Goal: Information Seeking & Learning: Learn about a topic

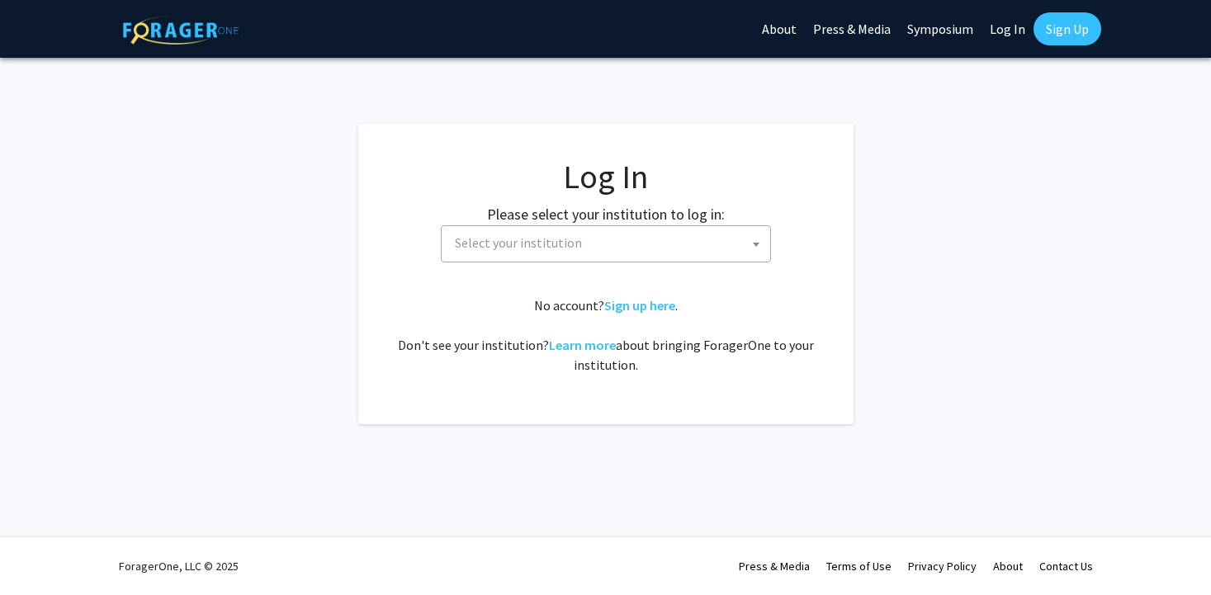
select select
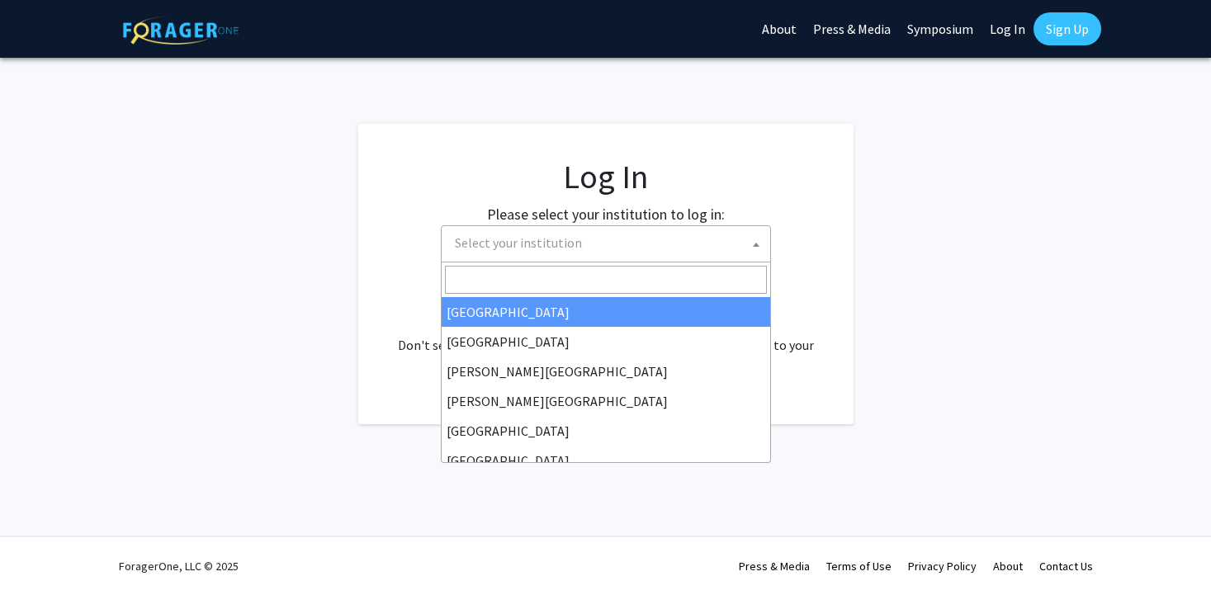
click at [758, 239] on span at bounding box center [756, 244] width 17 height 36
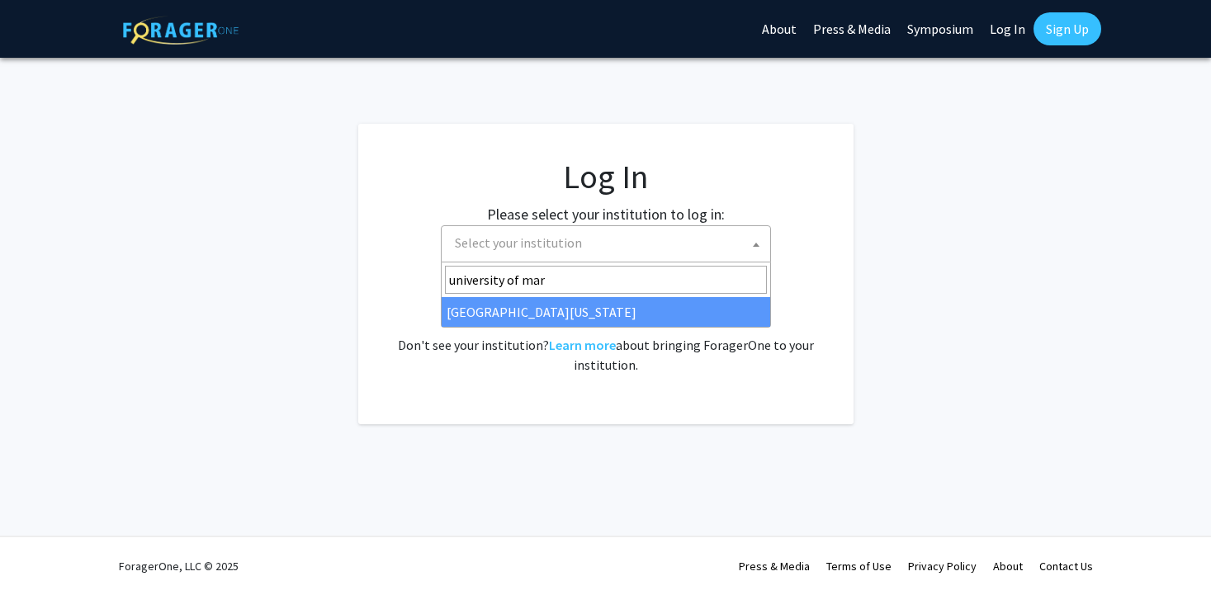
type input "university of mar"
select select "31"
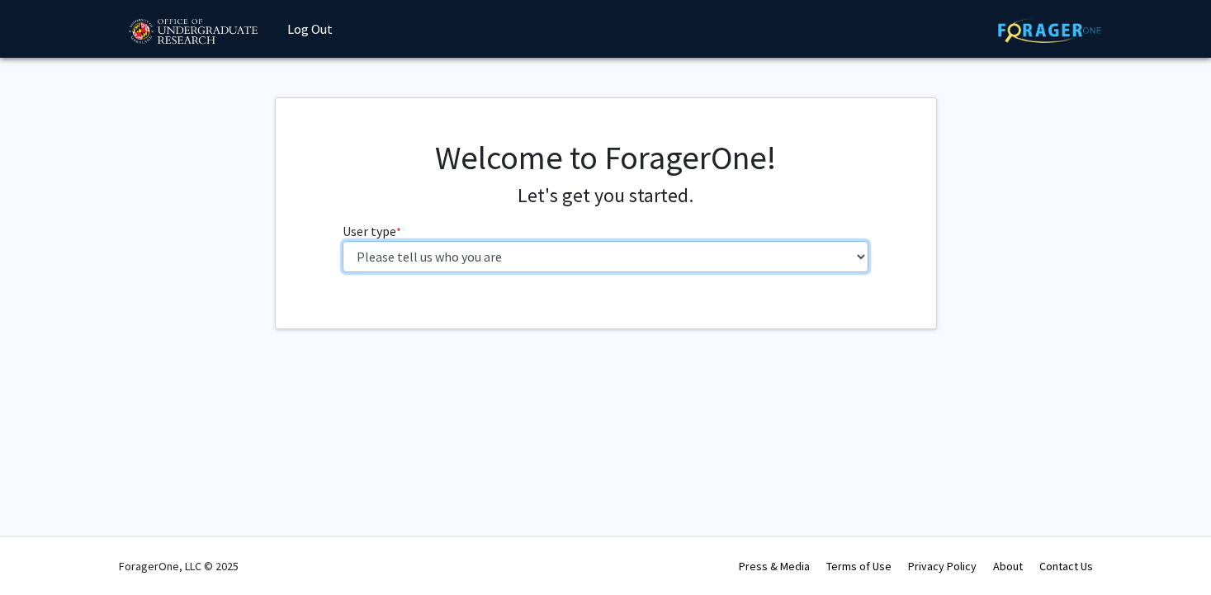
click at [505, 264] on select "Please tell us who you are Undergraduate Student Master's Student Doctoral Cand…" at bounding box center [606, 256] width 526 height 31
select select "1: undergrad"
click at [343, 241] on select "Please tell us who you are Undergraduate Student Master's Student Doctoral Cand…" at bounding box center [606, 256] width 526 height 31
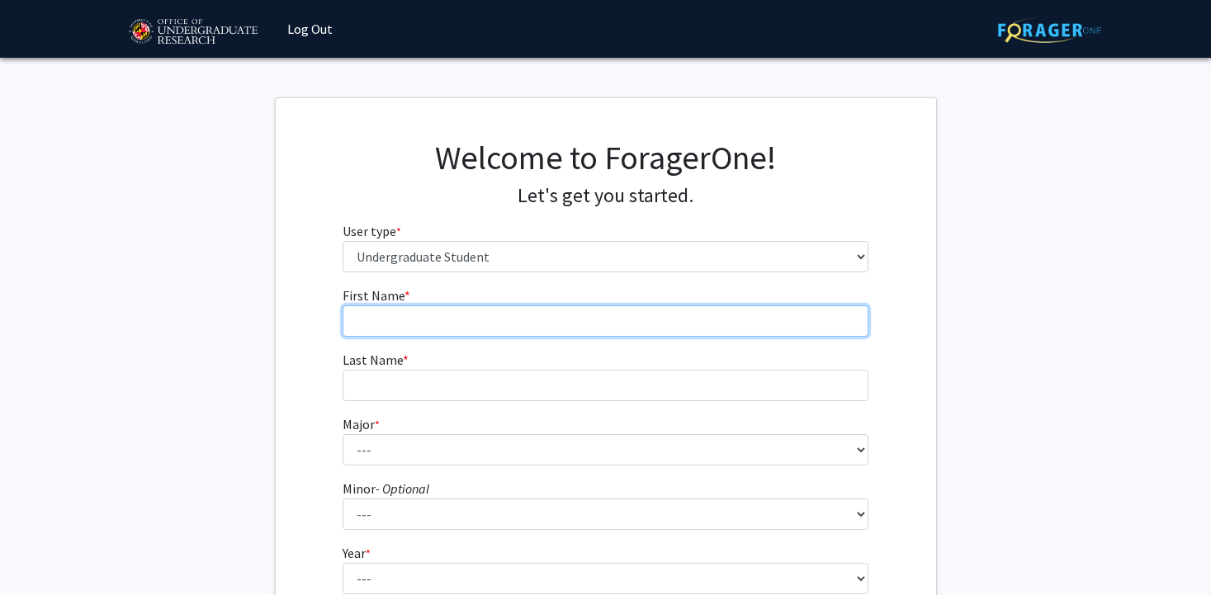
click at [527, 324] on input "First Name * required" at bounding box center [606, 320] width 526 height 31
type input "[PERSON_NAME]"
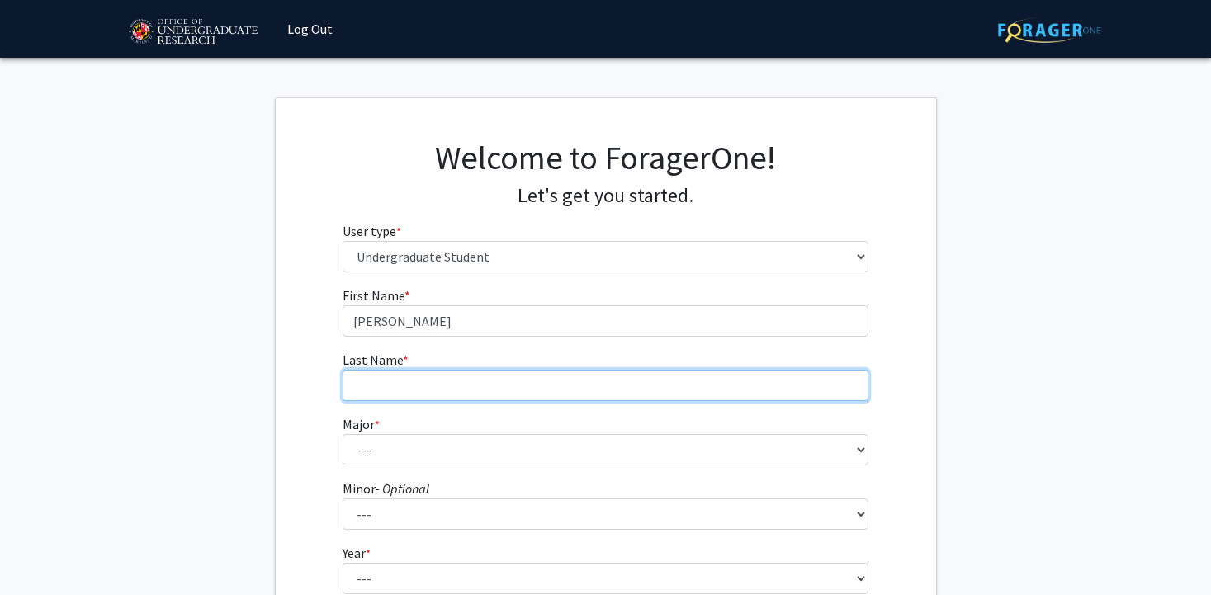
click at [491, 385] on input "Last Name * required" at bounding box center [606, 385] width 526 height 31
type input "Vert"
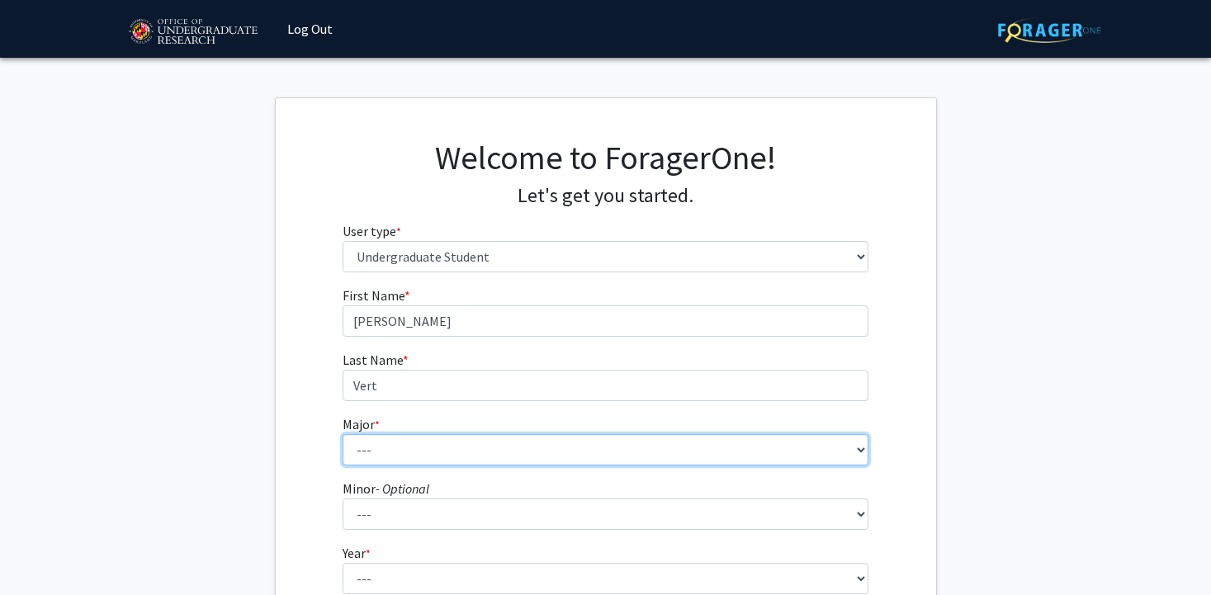
click at [456, 448] on select "--- Accounting Aerospace Engineering African American and Africana Studies Agri…" at bounding box center [606, 449] width 526 height 31
click at [343, 434] on select "--- Accounting Aerospace Engineering African American and Africana Studies Agri…" at bounding box center [606, 449] width 526 height 31
click at [399, 458] on select "--- Accounting Aerospace Engineering African American and Africana Studies Agri…" at bounding box center [606, 449] width 526 height 31
select select "7: 2308"
click at [343, 434] on select "--- Accounting Aerospace Engineering African American and Africana Studies Agri…" at bounding box center [606, 449] width 526 height 31
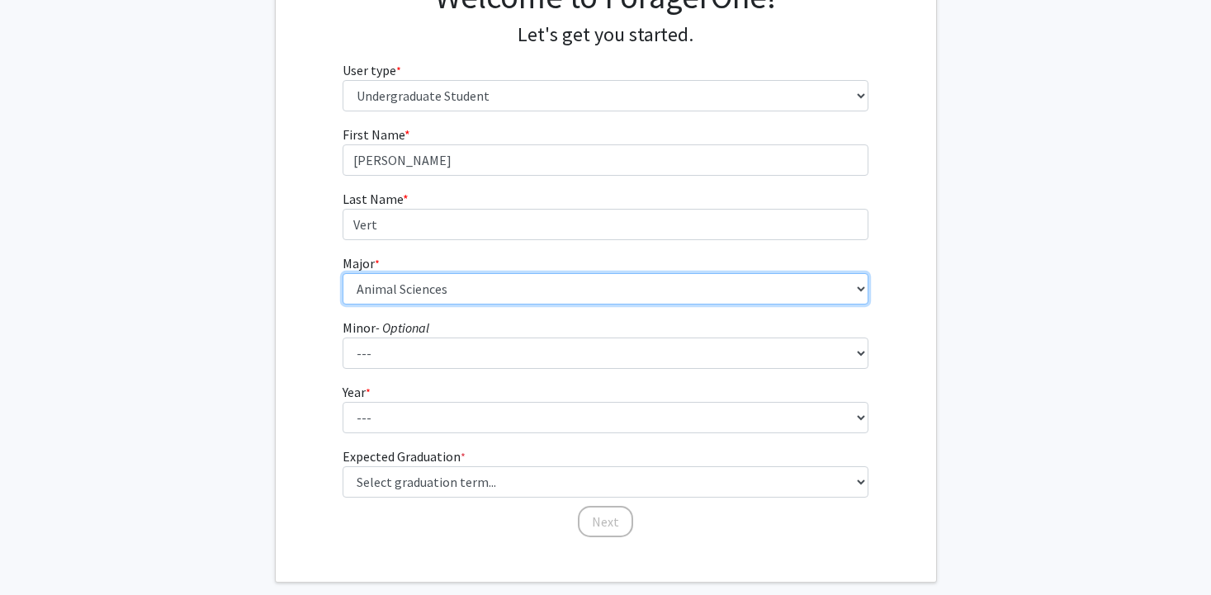
scroll to position [194, 0]
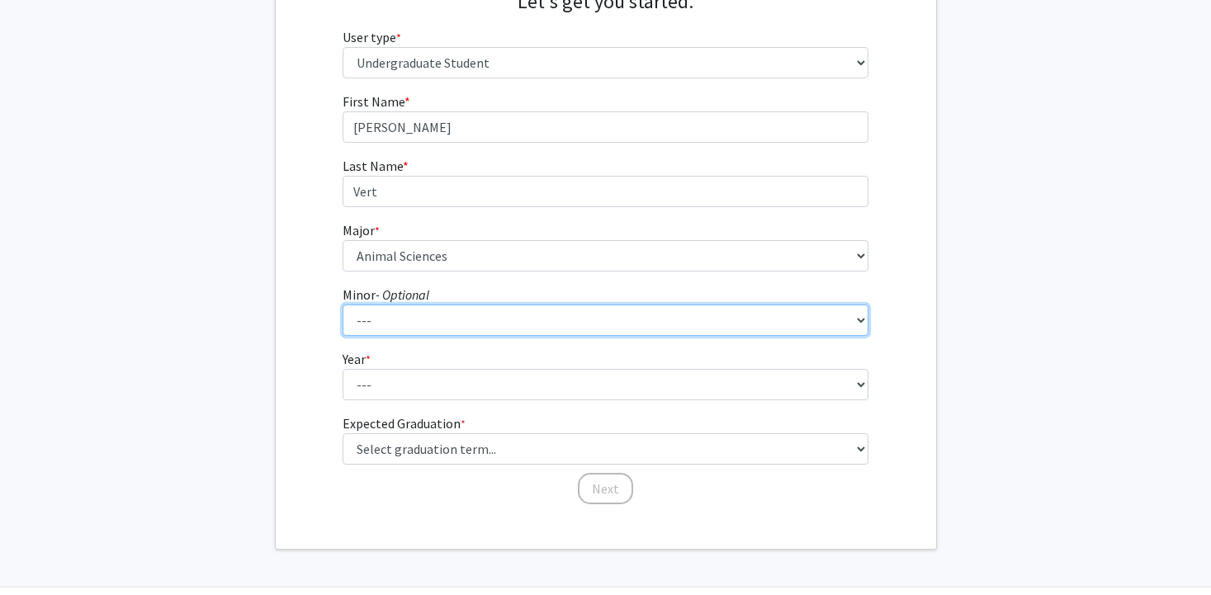
click at [407, 315] on select "--- Actuarial Mathematics Advanced Cybersecurity Experience for Students Africa…" at bounding box center [606, 320] width 526 height 31
select select "106: 1909"
click at [343, 305] on select "--- Actuarial Mathematics Advanced Cybersecurity Experience for Students Africa…" at bounding box center [606, 320] width 526 height 31
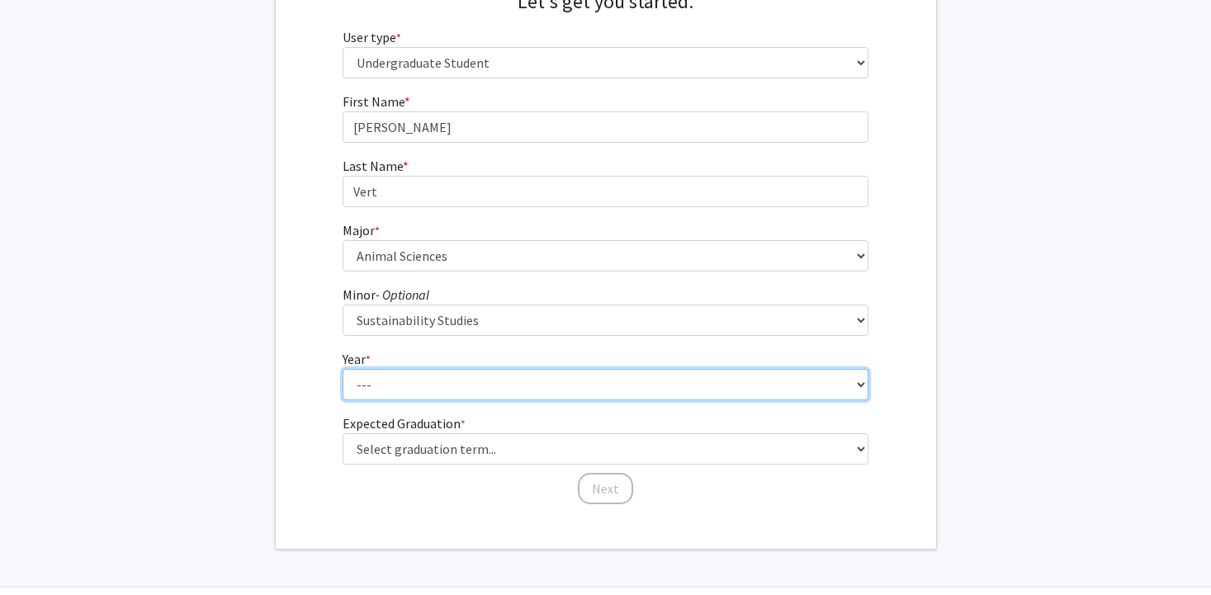
click at [424, 380] on select "--- First-year Sophomore Junior Senior Postbaccalaureate Certificate" at bounding box center [606, 384] width 526 height 31
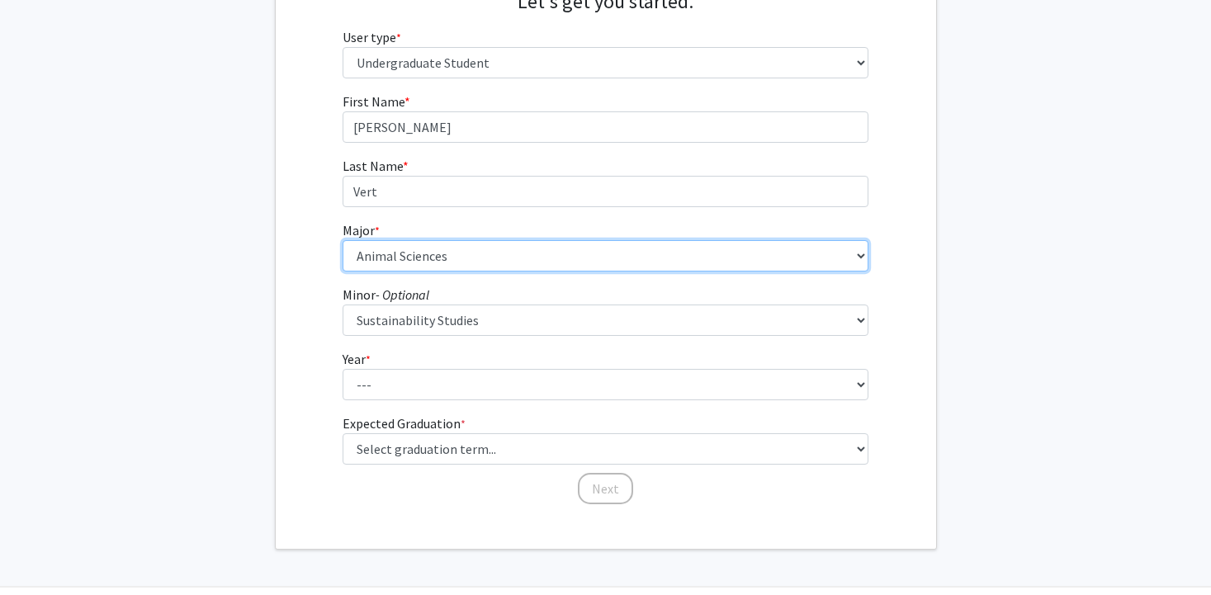
click at [477, 254] on select "--- Accounting Aerospace Engineering African American and Africana Studies Agri…" at bounding box center [606, 255] width 526 height 31
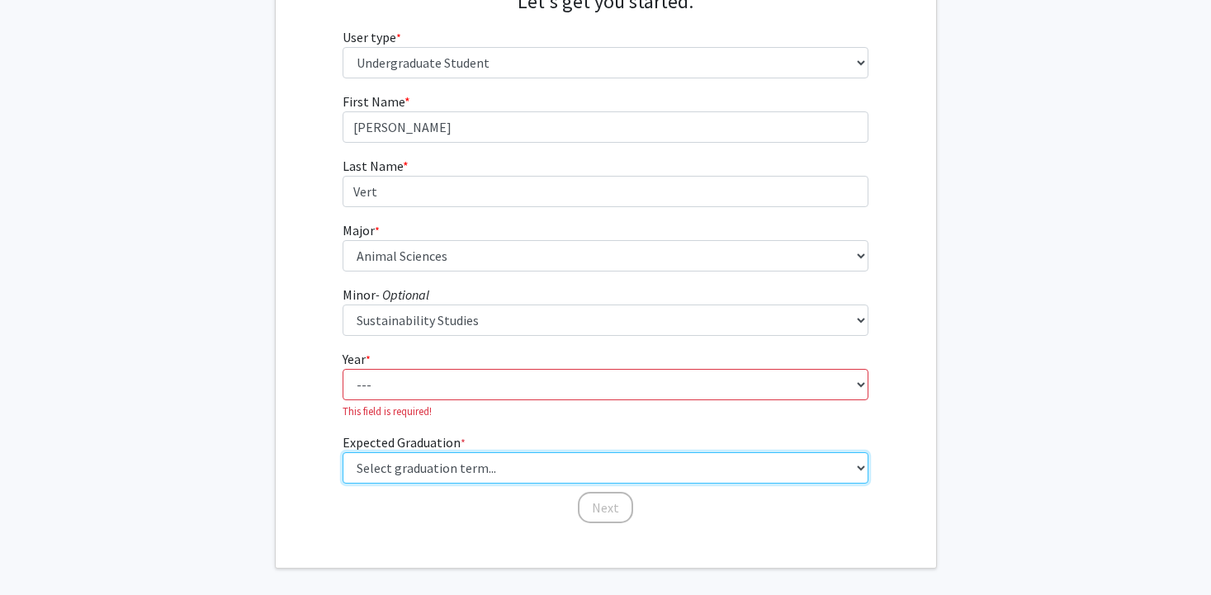
click at [422, 470] on select "Select graduation term... Spring 2025 Summer 2025 Fall 2025 Winter 2025 Spring …" at bounding box center [606, 467] width 526 height 31
select select "9: spring_2027"
click at [343, 452] on select "Select graduation term... Spring 2025 Summer 2025 Fall 2025 Winter 2025 Spring …" at bounding box center [606, 467] width 526 height 31
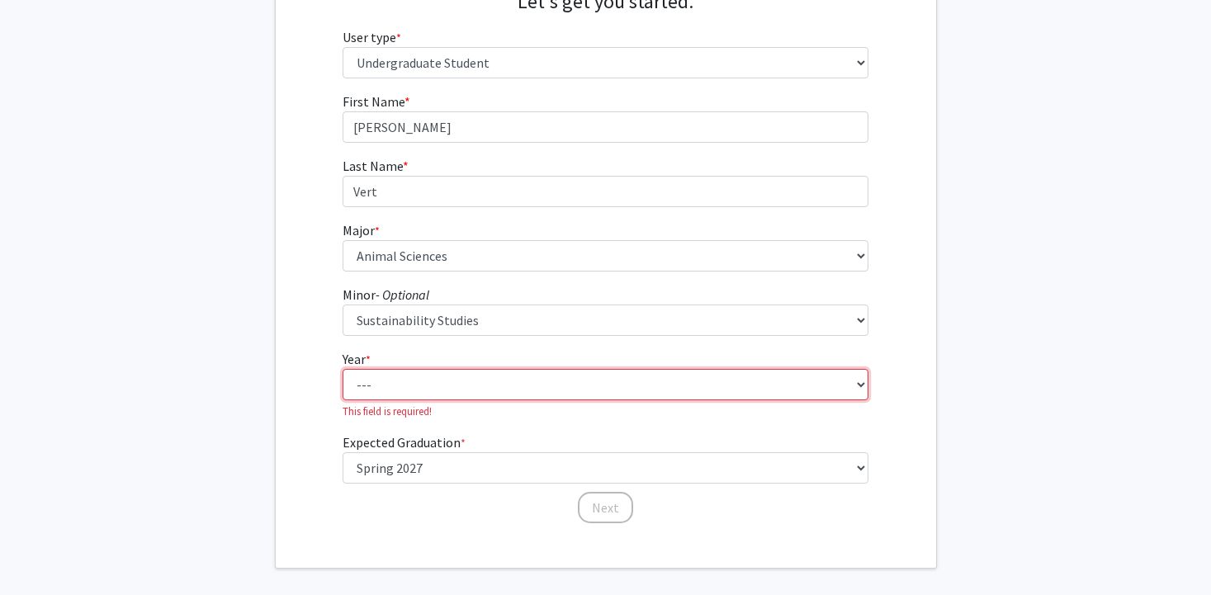
click at [470, 385] on select "--- First-year Sophomore Junior Senior Postbaccalaureate Certificate" at bounding box center [606, 384] width 526 height 31
select select "3: junior"
click at [343, 369] on select "--- First-year Sophomore Junior Senior Postbaccalaureate Certificate" at bounding box center [606, 384] width 526 height 31
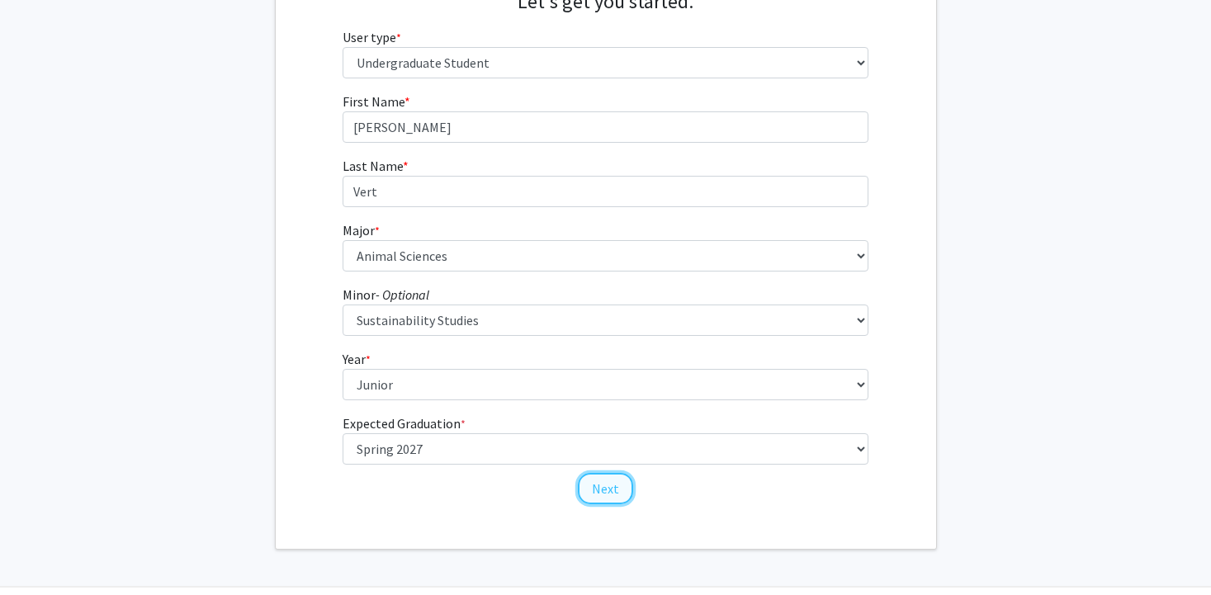
click at [598, 484] on button "Next" at bounding box center [605, 488] width 55 height 31
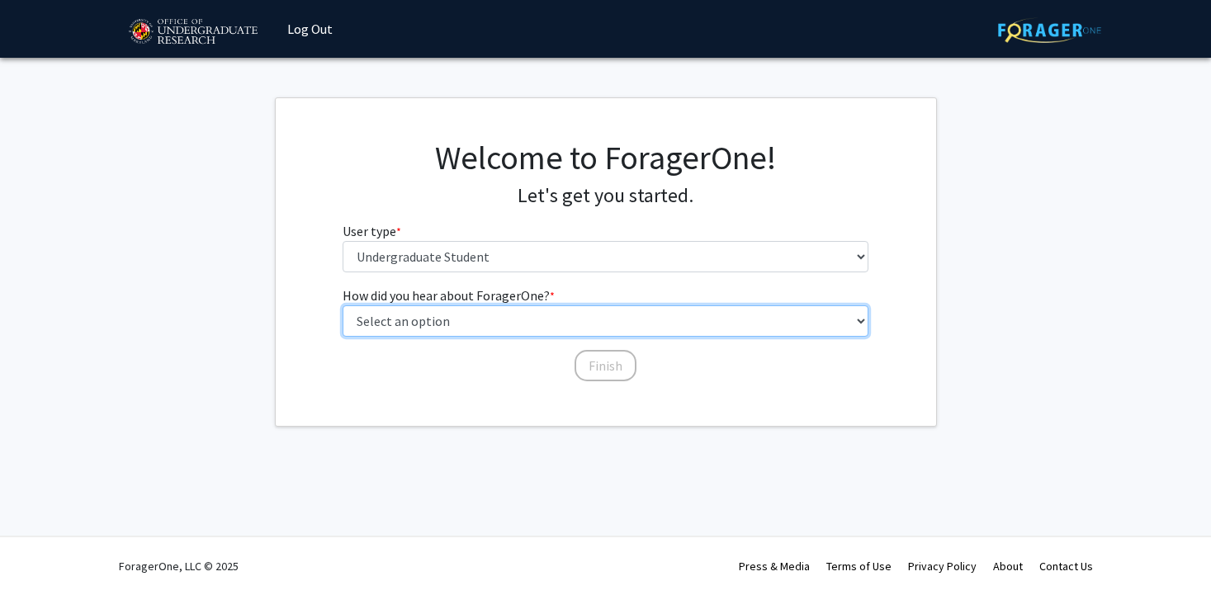
click at [469, 320] on select "Select an option Peer/student recommendation Faculty/staff recommendation Unive…" at bounding box center [606, 320] width 526 height 31
select select "4: university_email"
click at [343, 305] on select "Select an option Peer/student recommendation Faculty/staff recommendation Unive…" at bounding box center [606, 320] width 526 height 31
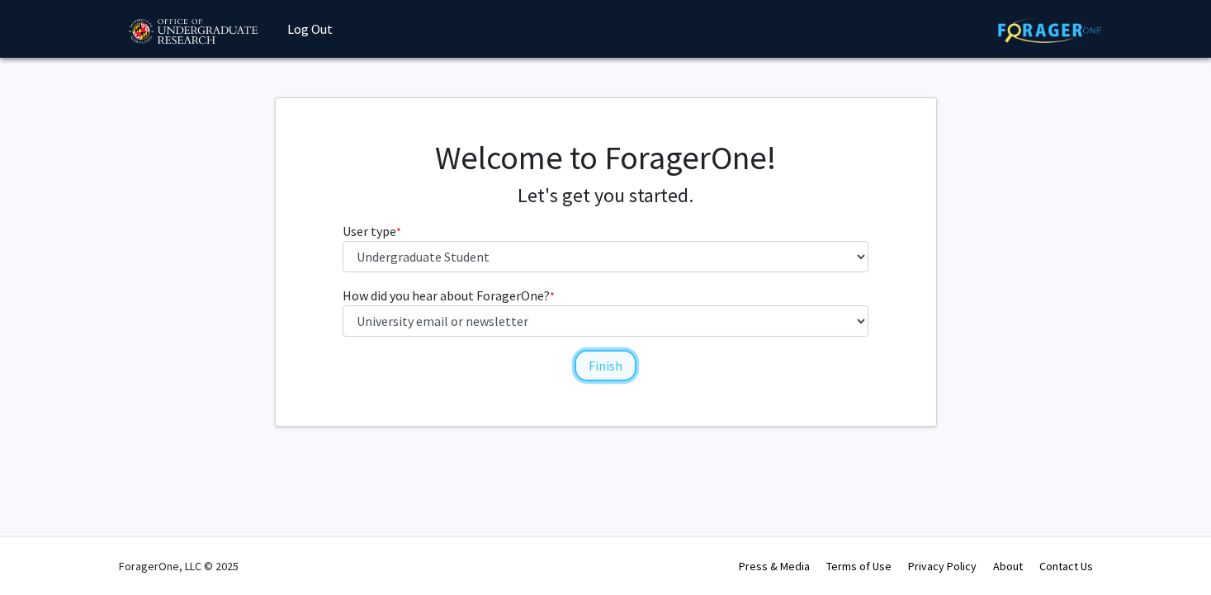
click at [610, 365] on button "Finish" at bounding box center [605, 365] width 62 height 31
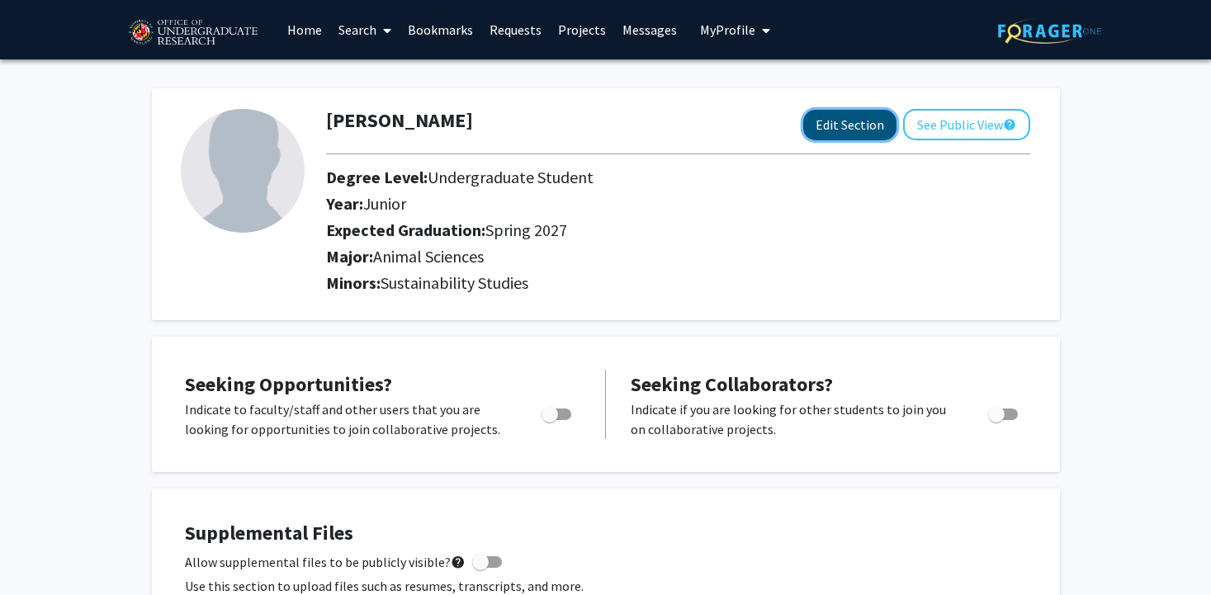
click at [842, 130] on button "Edit Section" at bounding box center [849, 125] width 93 height 31
select select "junior"
select select "37: spring_2027"
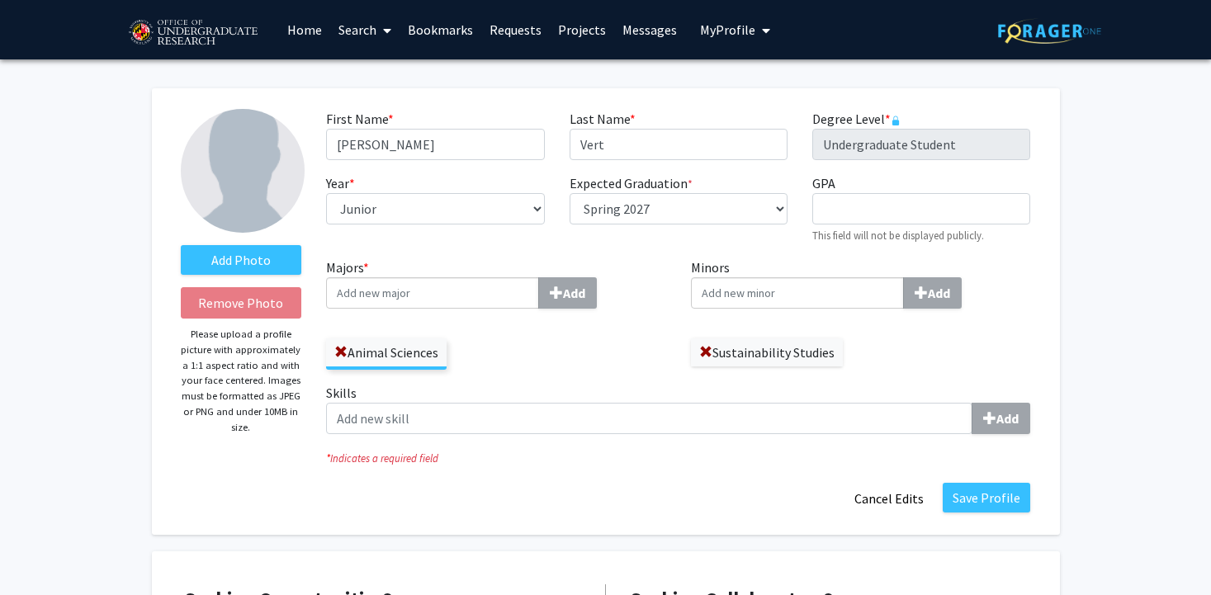
click at [478, 297] on input "Majors * Add" at bounding box center [432, 292] width 213 height 31
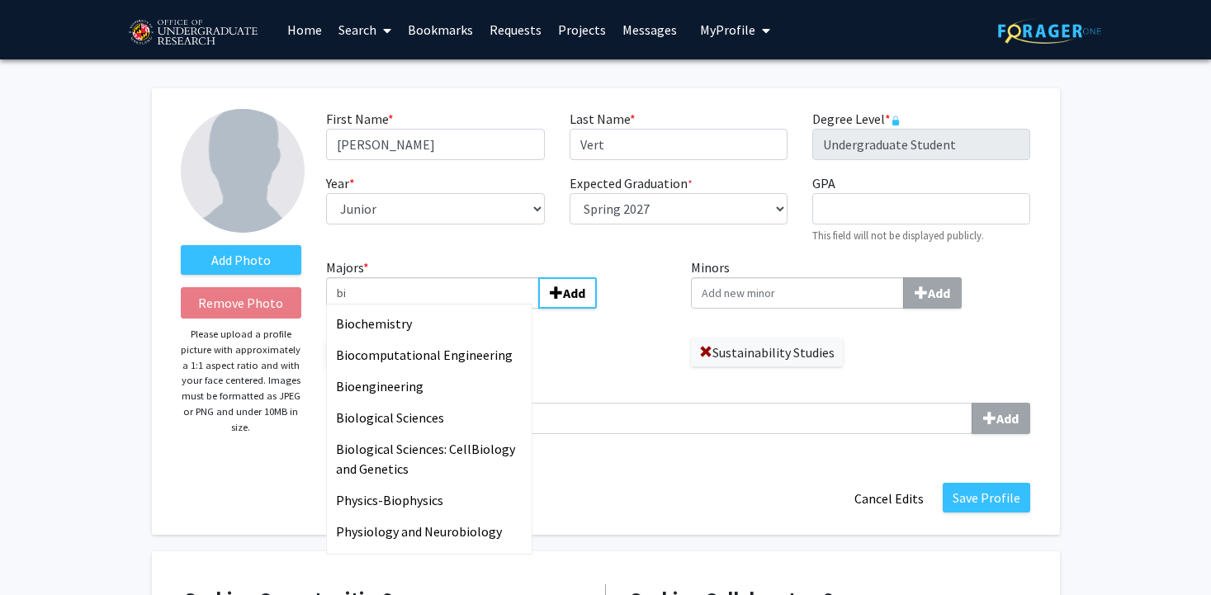
type input "b"
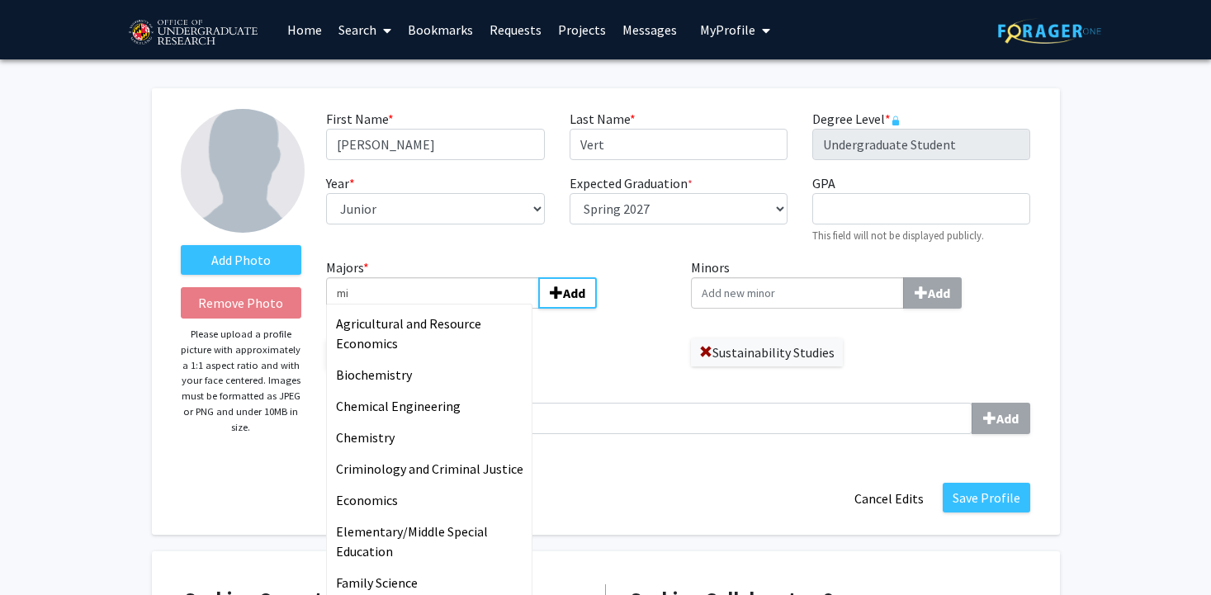
type input "m"
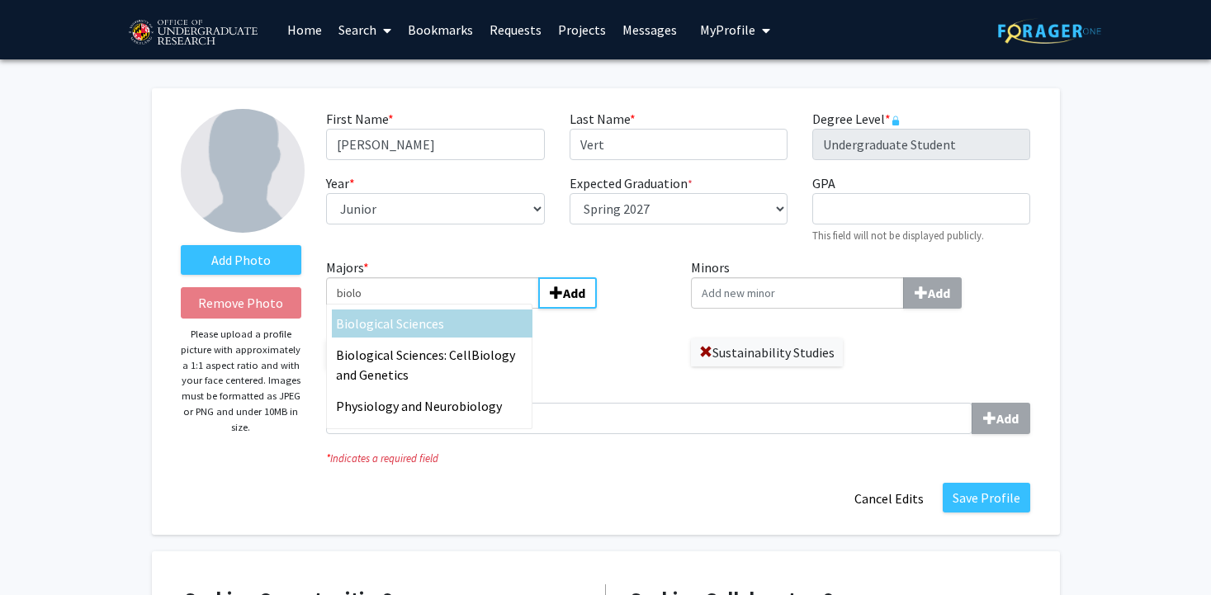
type input "biolo"
click at [453, 322] on div "Biolo gical Sciences" at bounding box center [432, 324] width 192 height 20
click at [453, 309] on input "biolo" at bounding box center [432, 292] width 213 height 31
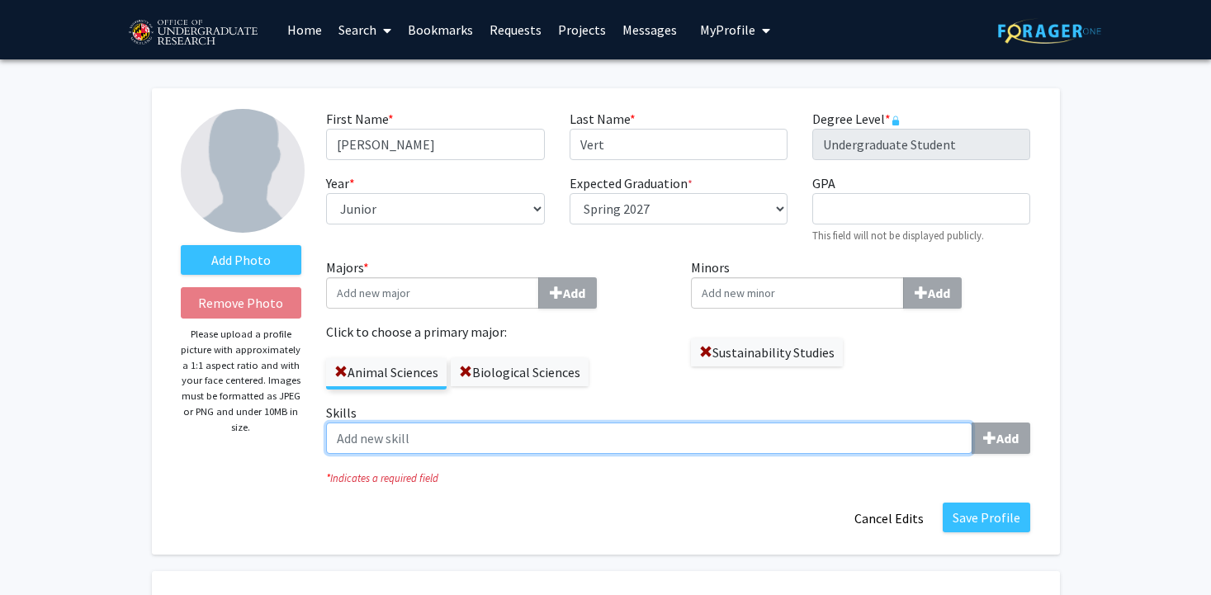
click at [538, 427] on input "Skills Add" at bounding box center [649, 438] width 646 height 31
click at [896, 445] on input "Skills Add" at bounding box center [649, 438] width 646 height 31
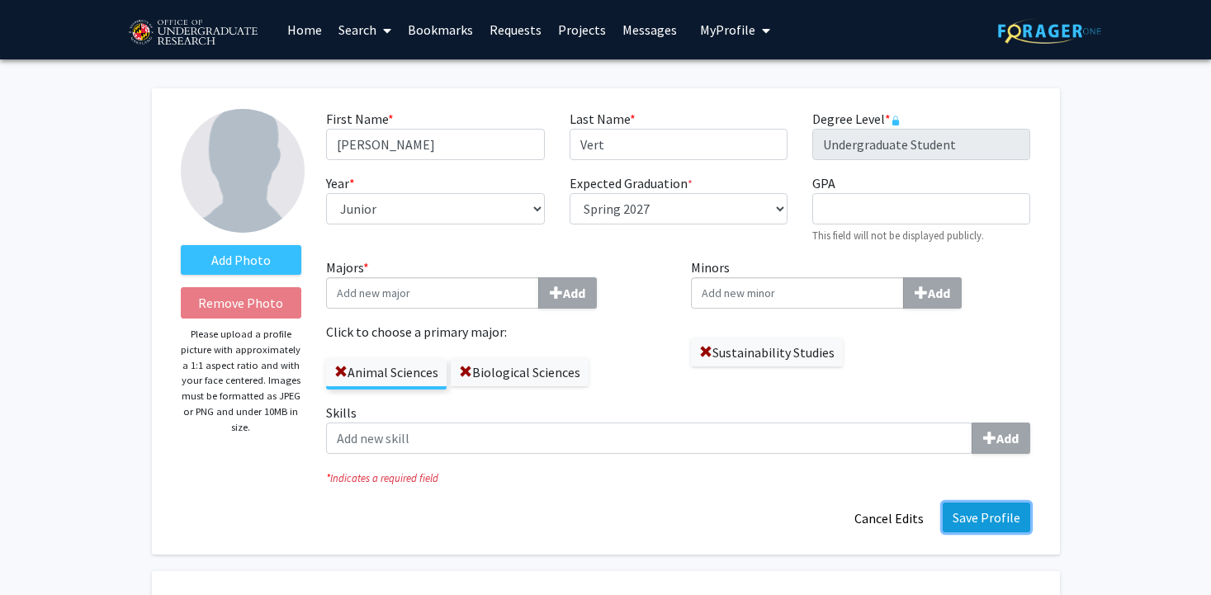
click at [967, 518] on button "Save Profile" at bounding box center [986, 518] width 87 height 30
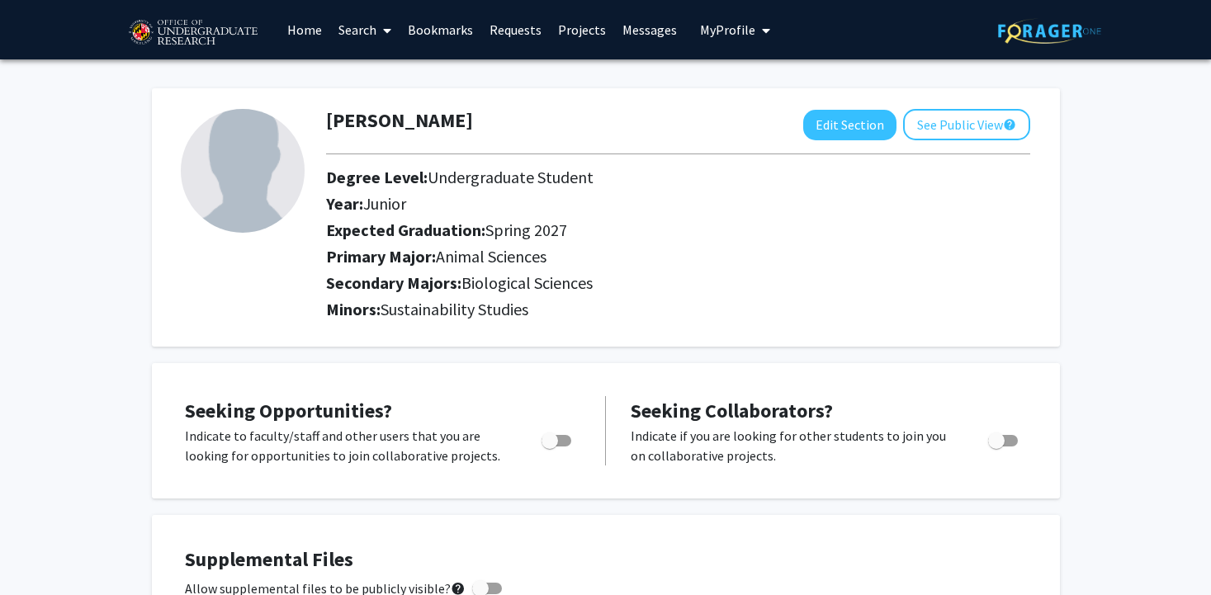
click at [381, 26] on span at bounding box center [383, 31] width 15 height 58
click at [307, 31] on link "Home" at bounding box center [304, 30] width 51 height 58
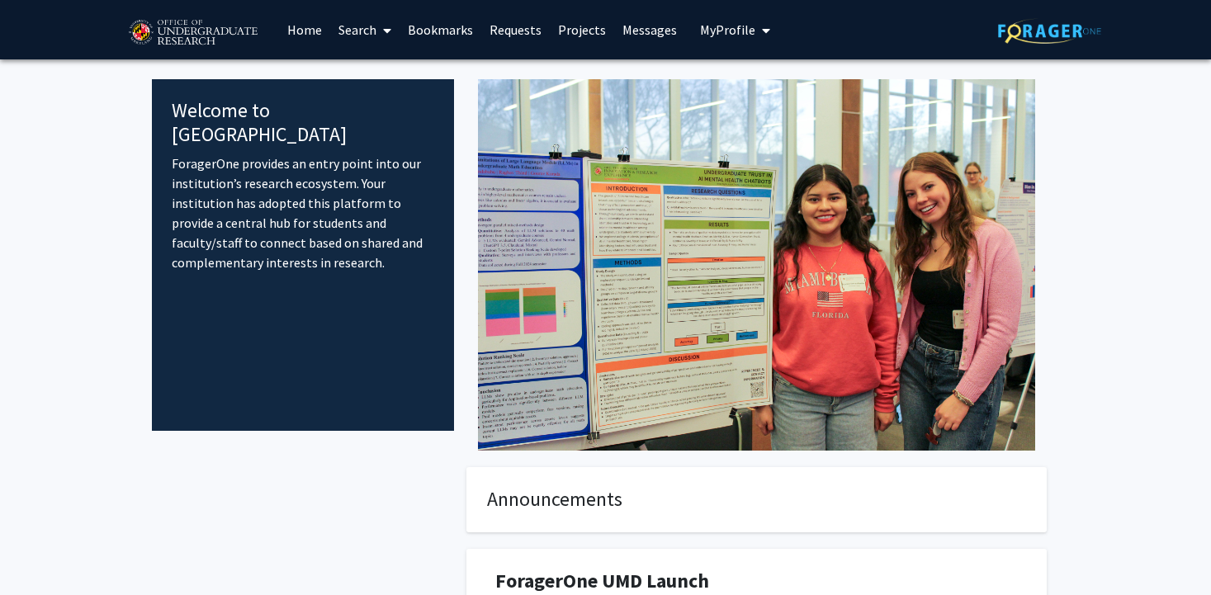
scroll to position [102, 0]
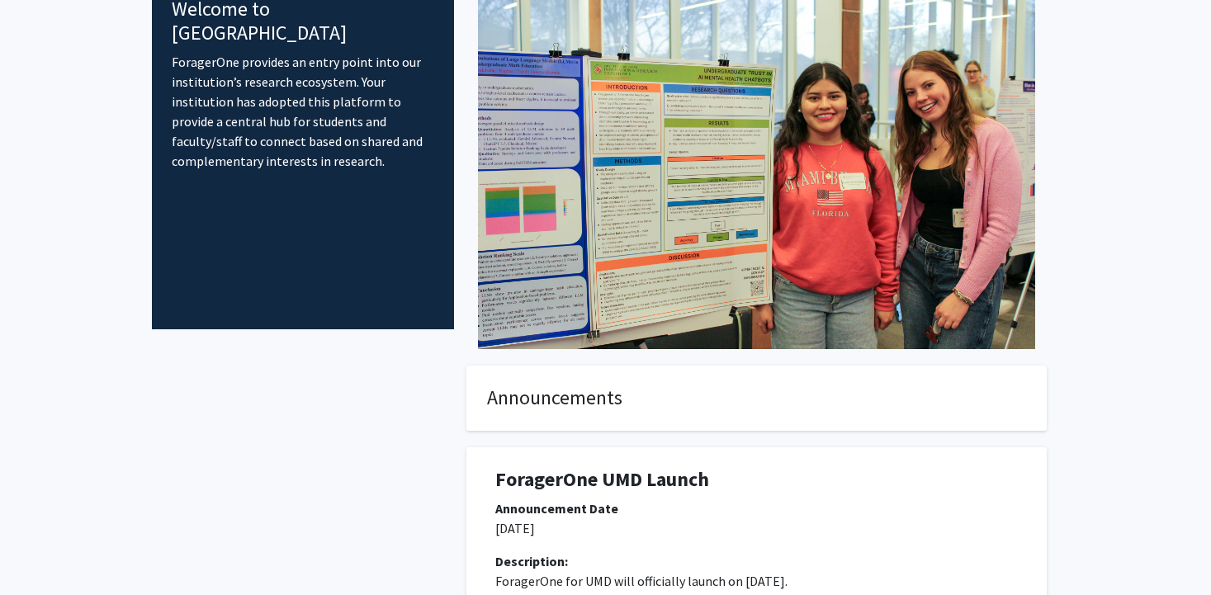
click at [596, 468] on h1 "ForagerOne UMD Launch" at bounding box center [756, 480] width 522 height 24
drag, startPoint x: 572, startPoint y: 412, endPoint x: 759, endPoint y: 405, distance: 187.5
click at [759, 571] on p "ForagerOne for UMD will officially launch on [DATE]." at bounding box center [756, 581] width 522 height 20
click at [792, 571] on p "ForagerOne for UMD will officially launch on [DATE]." at bounding box center [756, 581] width 522 height 20
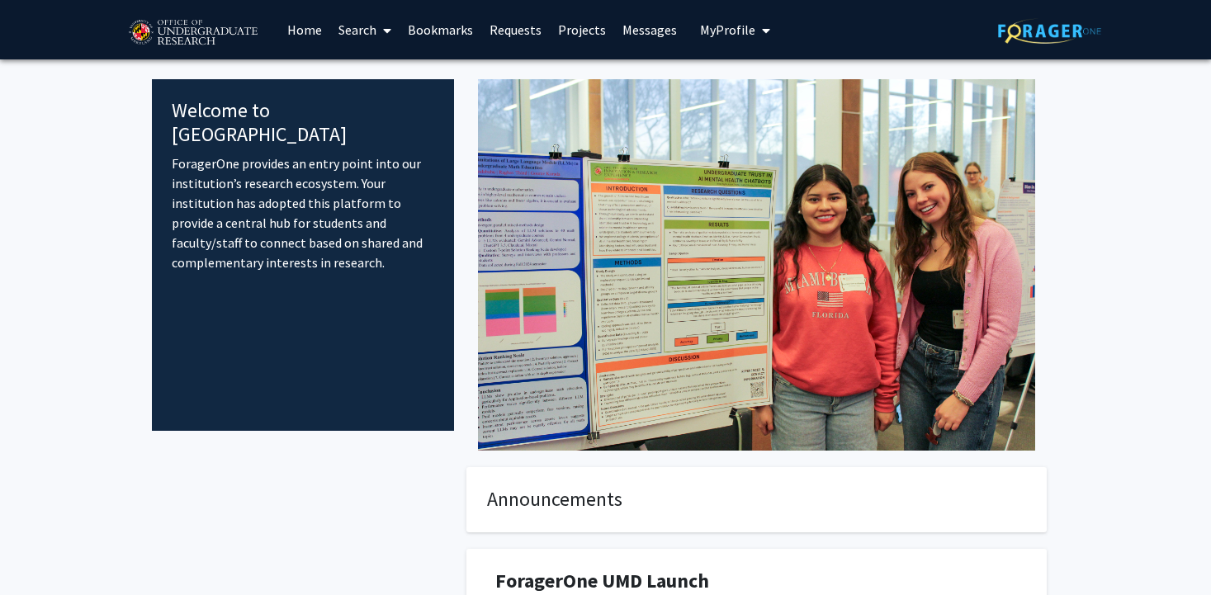
click at [381, 29] on span at bounding box center [383, 31] width 15 height 58
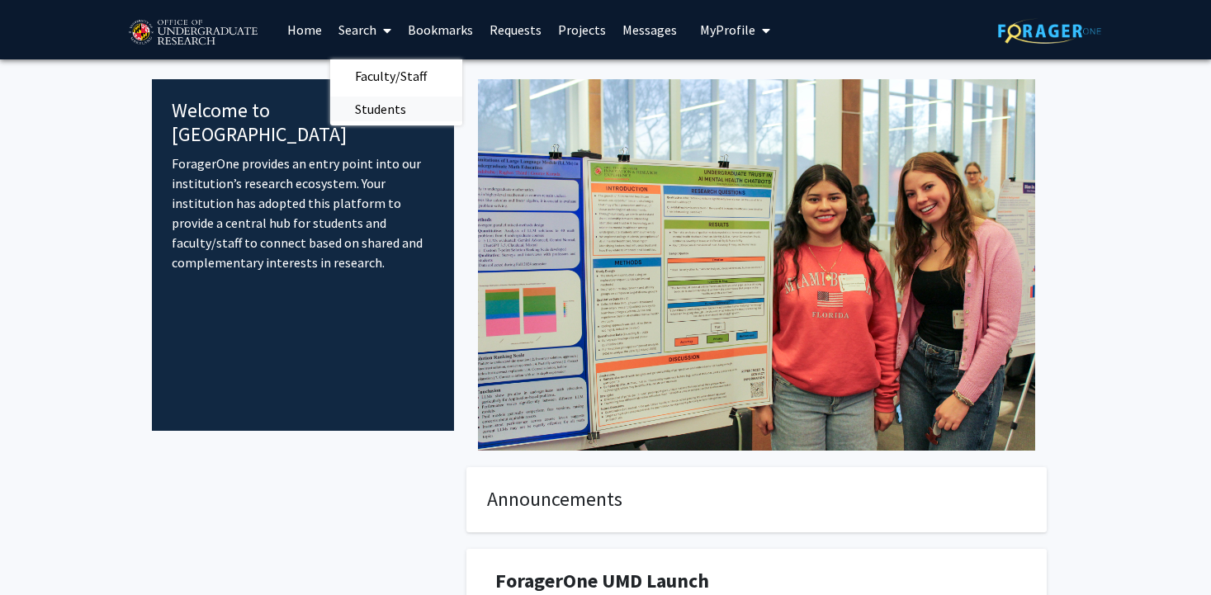
click at [390, 108] on span "Students" at bounding box center [380, 108] width 101 height 33
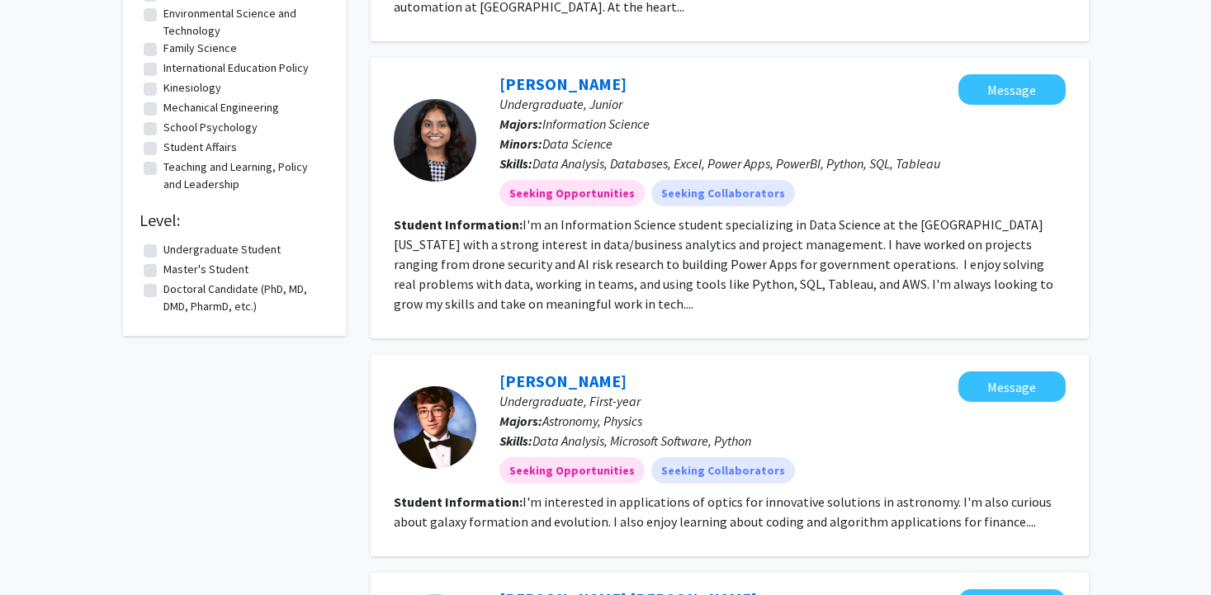
scroll to position [1611, 0]
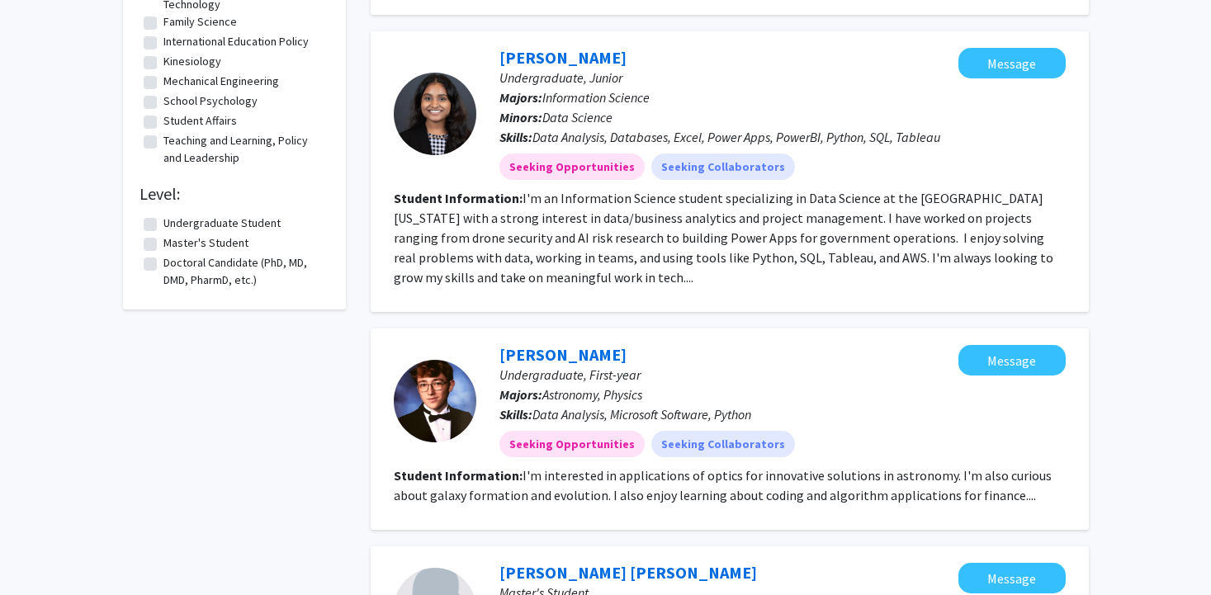
click at [163, 232] on label "Undergraduate Student" at bounding box center [221, 223] width 117 height 17
click at [163, 225] on input "Undergraduate Student" at bounding box center [168, 220] width 11 height 11
checkbox input "true"
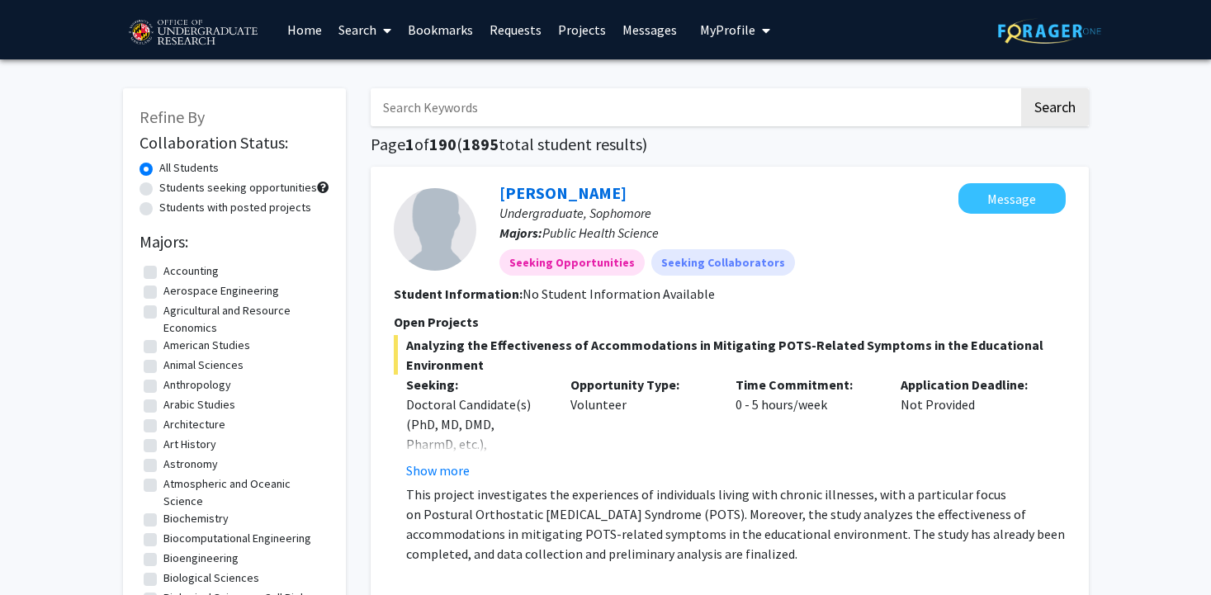
click at [371, 28] on link "Search" at bounding box center [364, 30] width 69 height 58
click at [374, 68] on span "Faculty/Staff" at bounding box center [390, 75] width 121 height 33
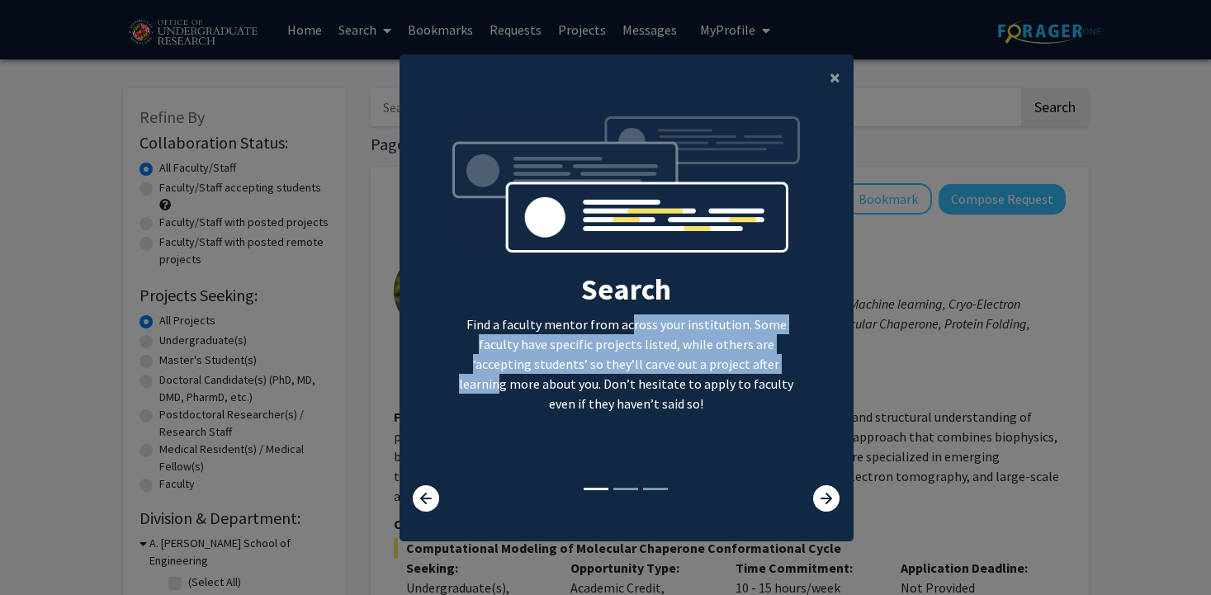
drag, startPoint x: 608, startPoint y: 329, endPoint x: 721, endPoint y: 361, distance: 117.6
click at [722, 361] on p "Find a faculty mentor from across your institution. Some faculty have specific …" at bounding box center [626, 363] width 352 height 99
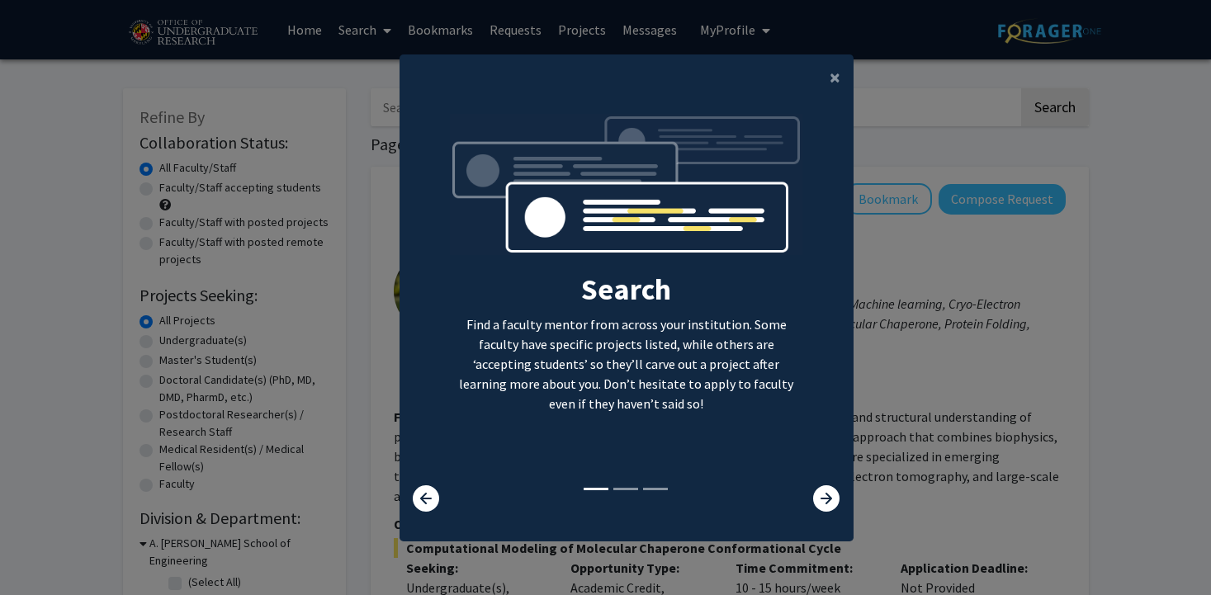
click at [768, 370] on p "Find a faculty mentor from across your institution. Some faculty have specific …" at bounding box center [626, 363] width 352 height 99
click at [834, 78] on span "×" at bounding box center [835, 77] width 11 height 26
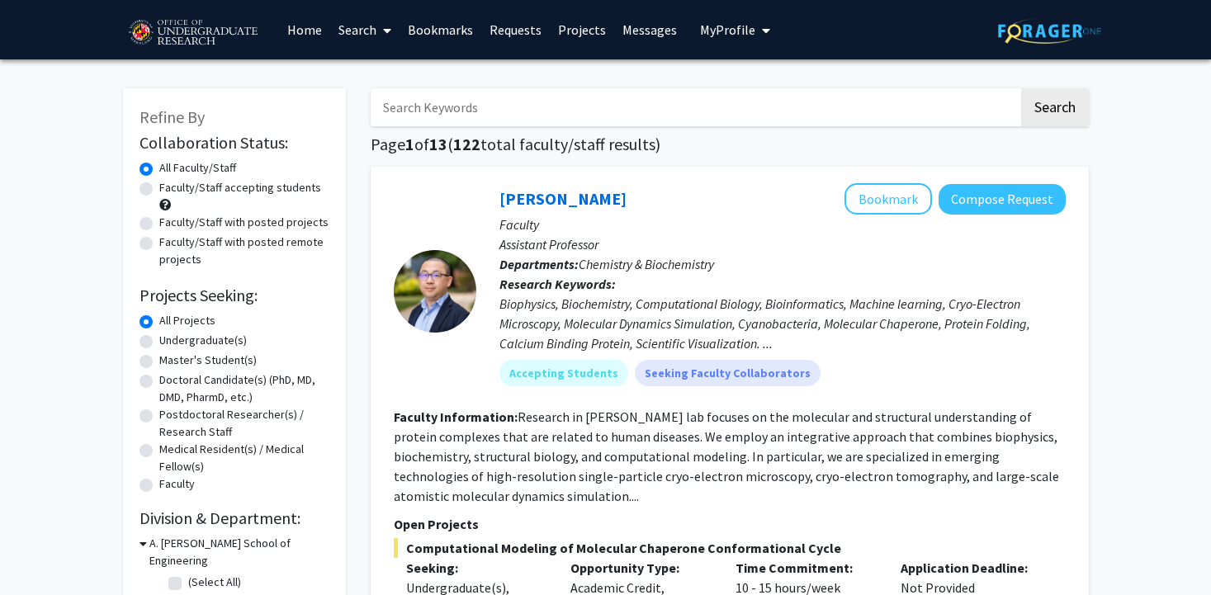
click at [159, 191] on label "Faculty/Staff accepting students" at bounding box center [240, 187] width 162 height 17
click at [159, 190] on input "Faculty/Staff accepting students" at bounding box center [164, 184] width 11 height 11
radio input "true"
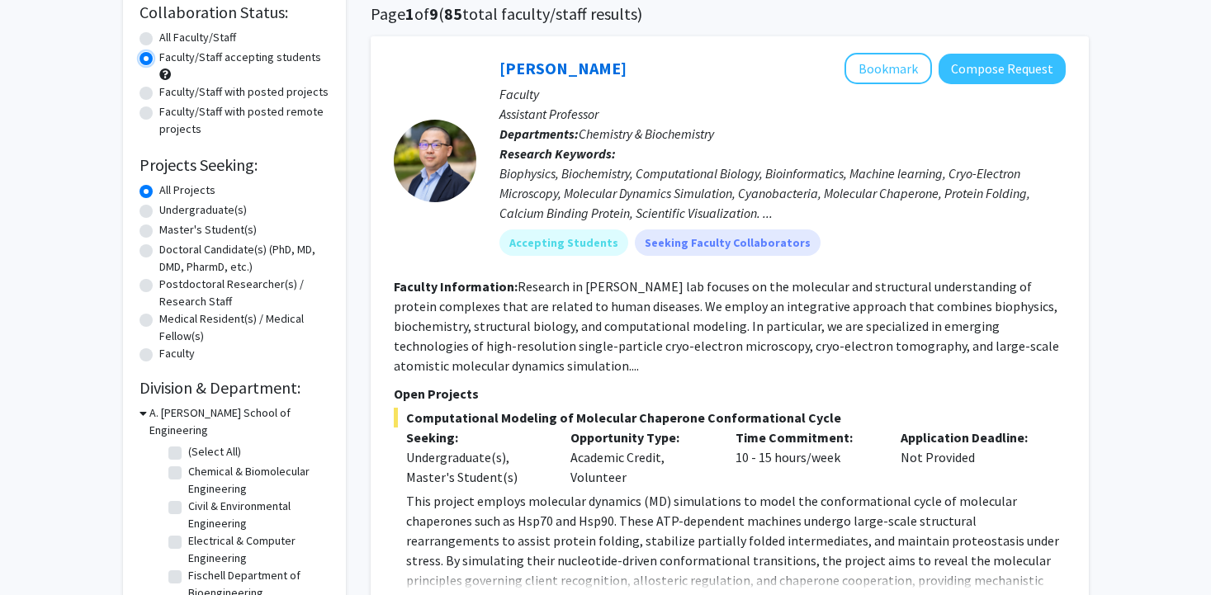
scroll to position [129, 0]
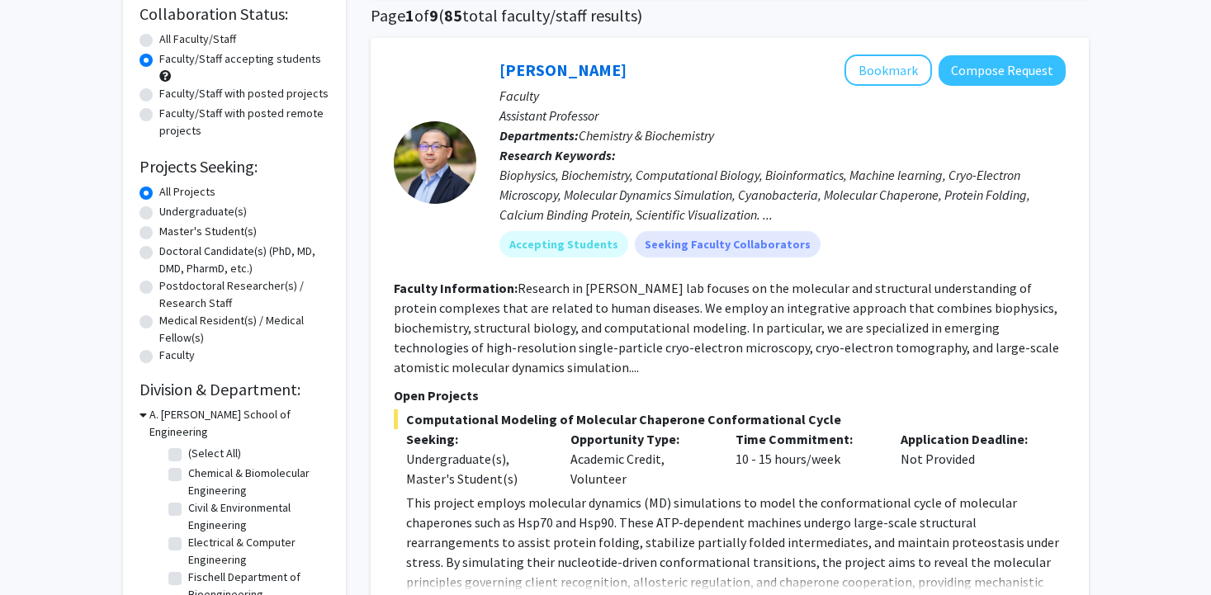
click at [159, 210] on label "Undergraduate(s)" at bounding box center [202, 211] width 87 height 17
click at [159, 210] on input "Undergraduate(s)" at bounding box center [164, 208] width 11 height 11
radio input "true"
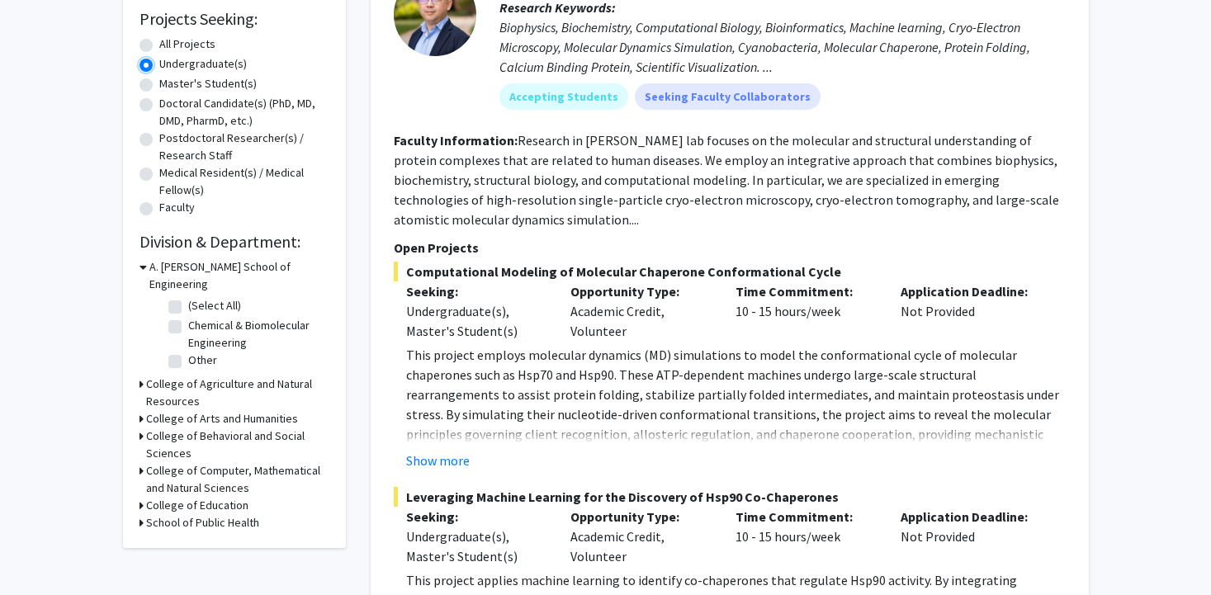
scroll to position [278, 0]
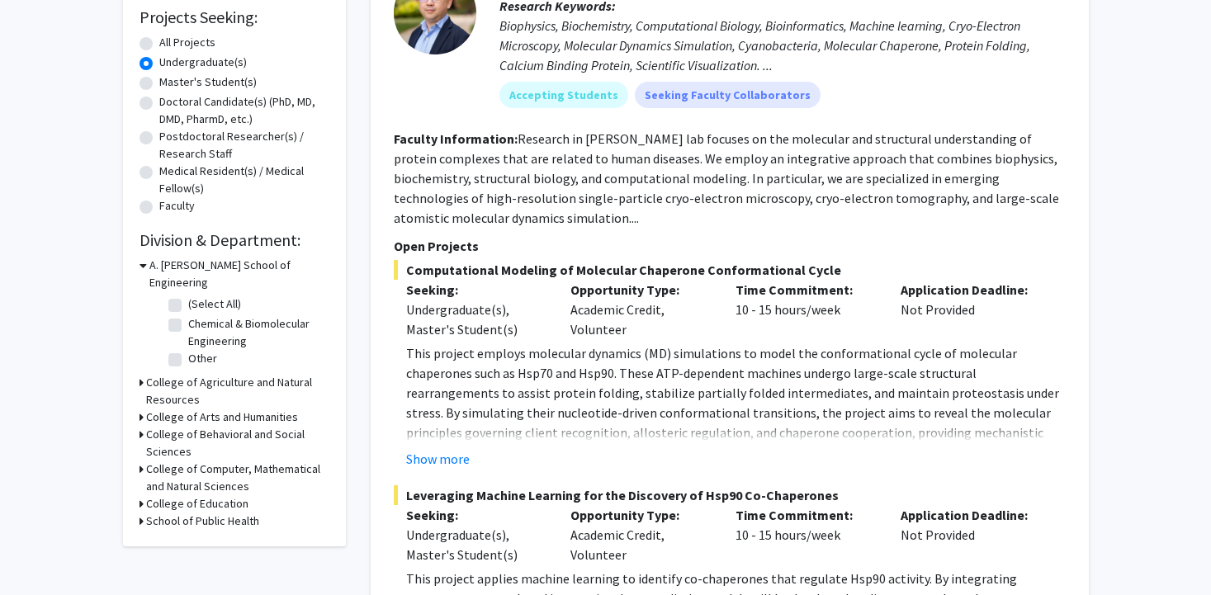
click at [143, 266] on icon at bounding box center [142, 265] width 7 height 17
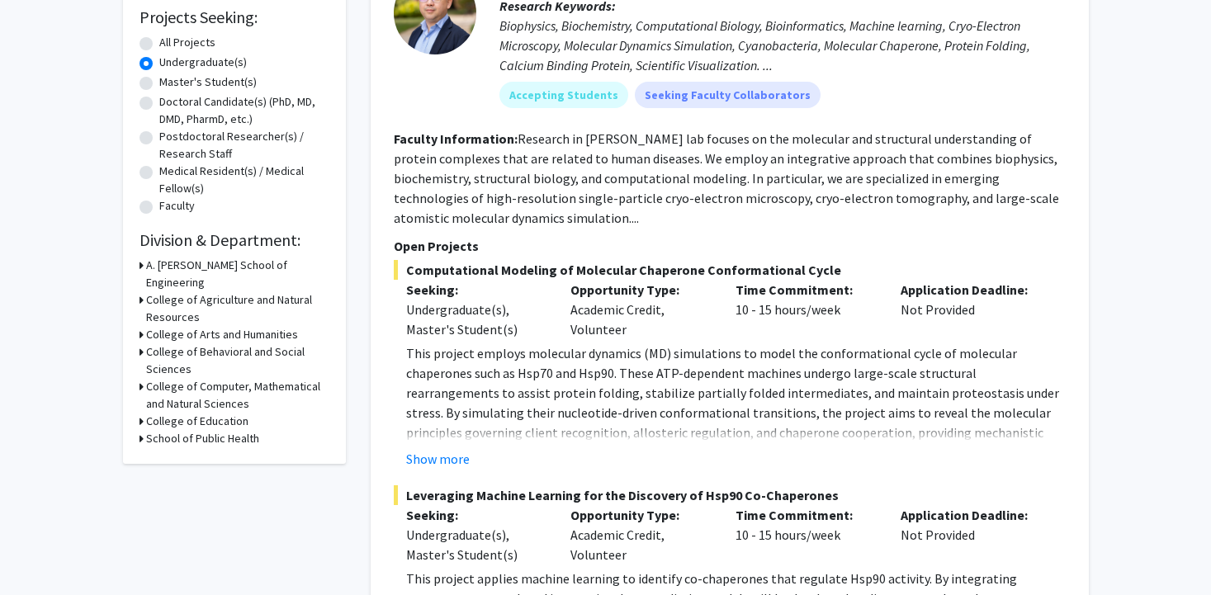
click at [141, 291] on icon at bounding box center [141, 299] width 4 height 17
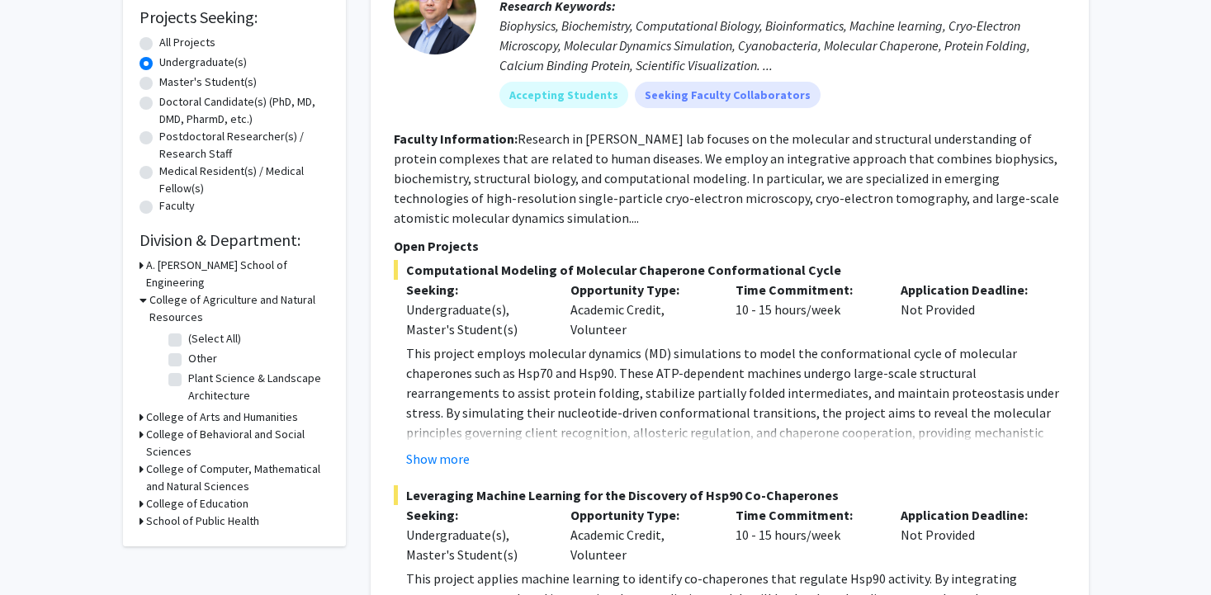
click at [142, 513] on icon at bounding box center [141, 521] width 4 height 17
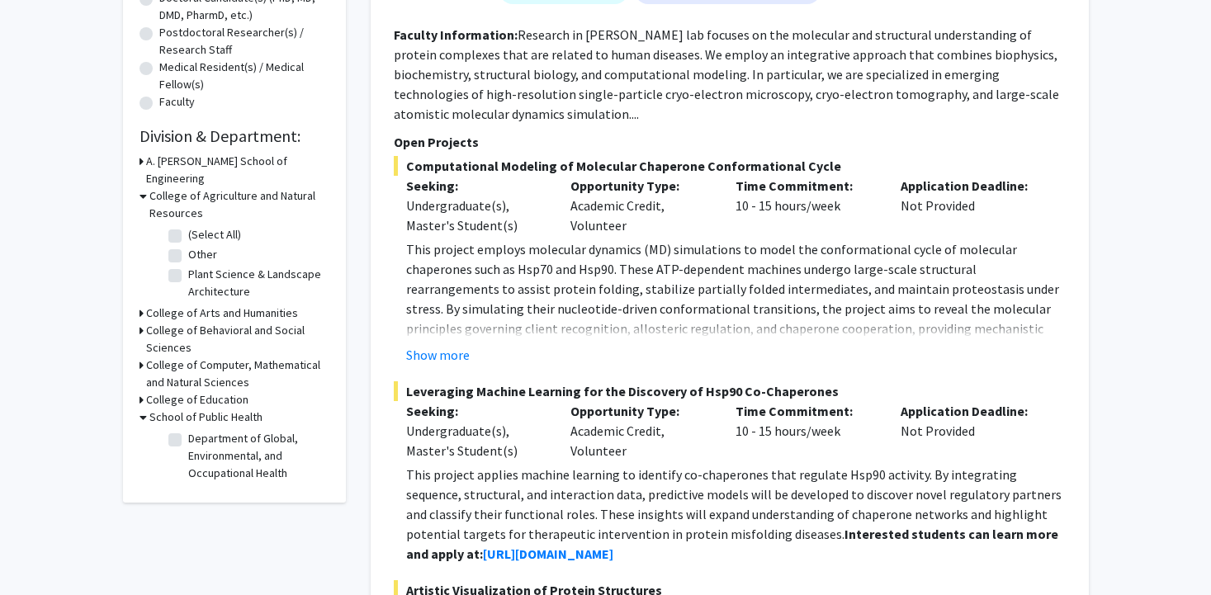
scroll to position [397, 0]
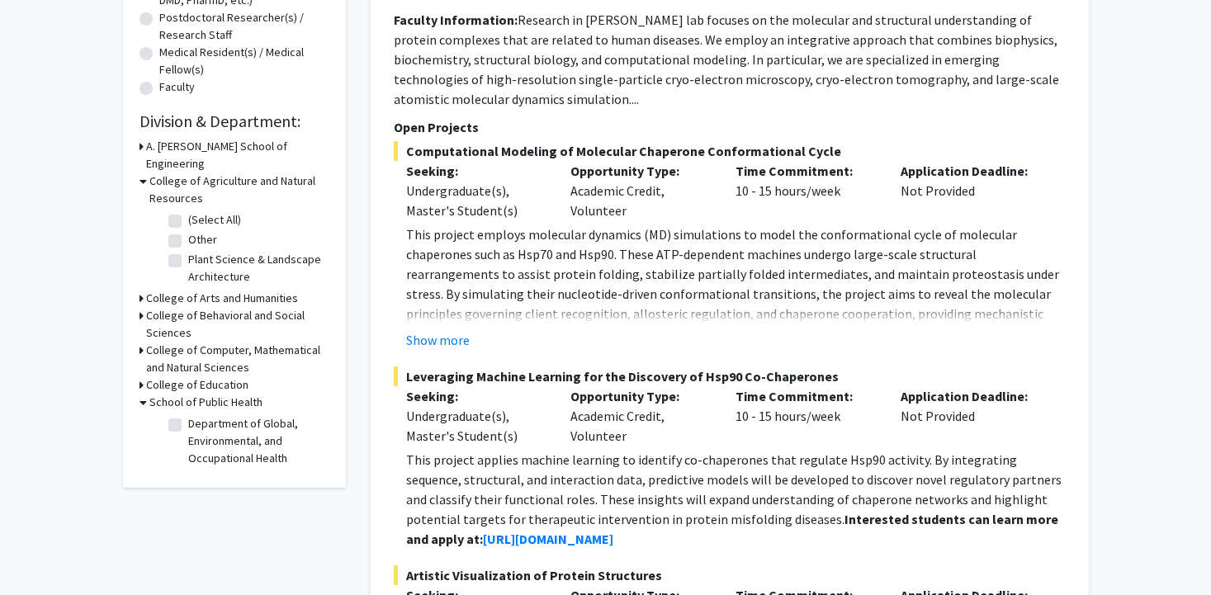
click at [141, 394] on icon at bounding box center [142, 402] width 7 height 17
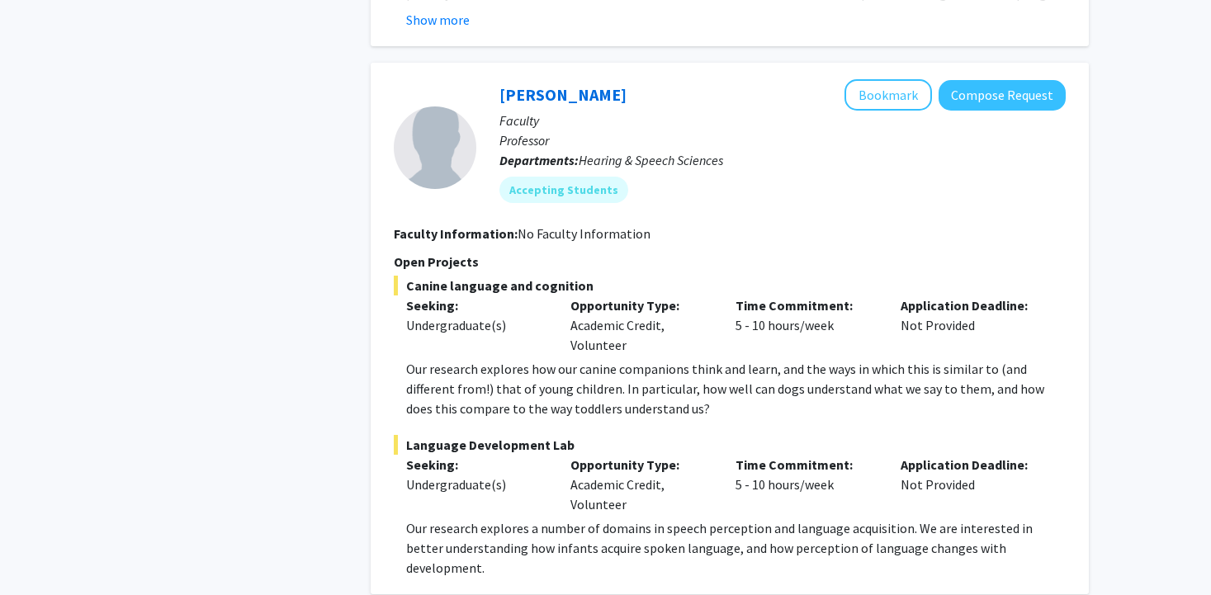
scroll to position [2754, 0]
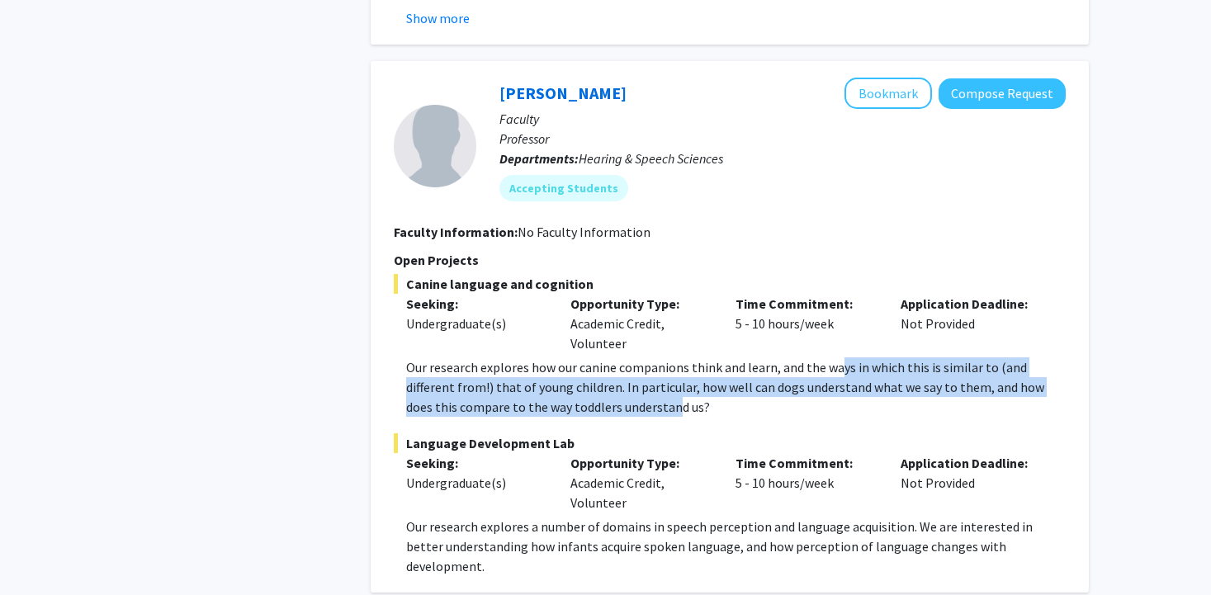
drag, startPoint x: 834, startPoint y: 347, endPoint x: 622, endPoint y: 386, distance: 216.5
click at [622, 386] on p "Our research explores how our canine companions think and learn, and the ways i…" at bounding box center [735, 386] width 659 height 59
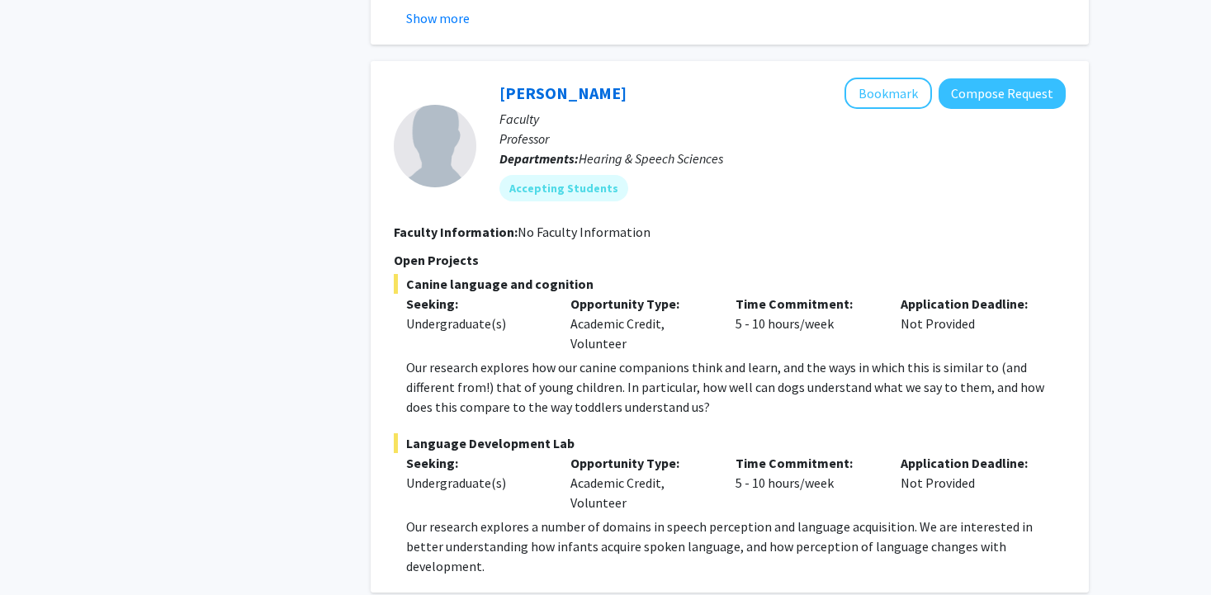
click at [655, 390] on p "Our research explores how our canine companions think and learn, and the ways i…" at bounding box center [735, 386] width 659 height 59
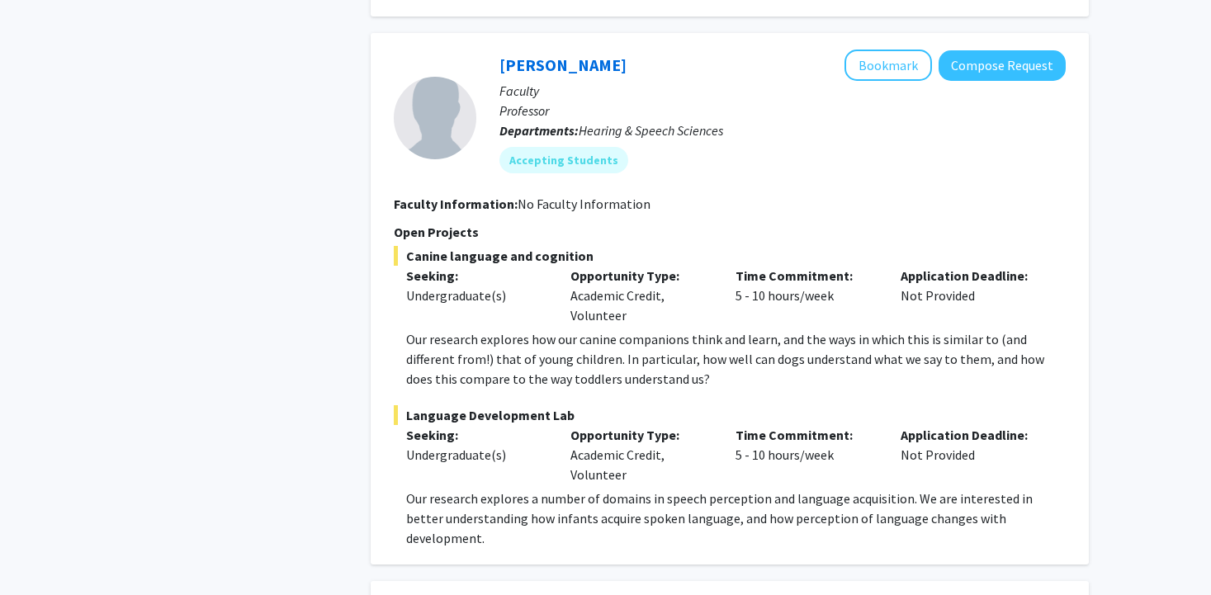
scroll to position [2778, 0]
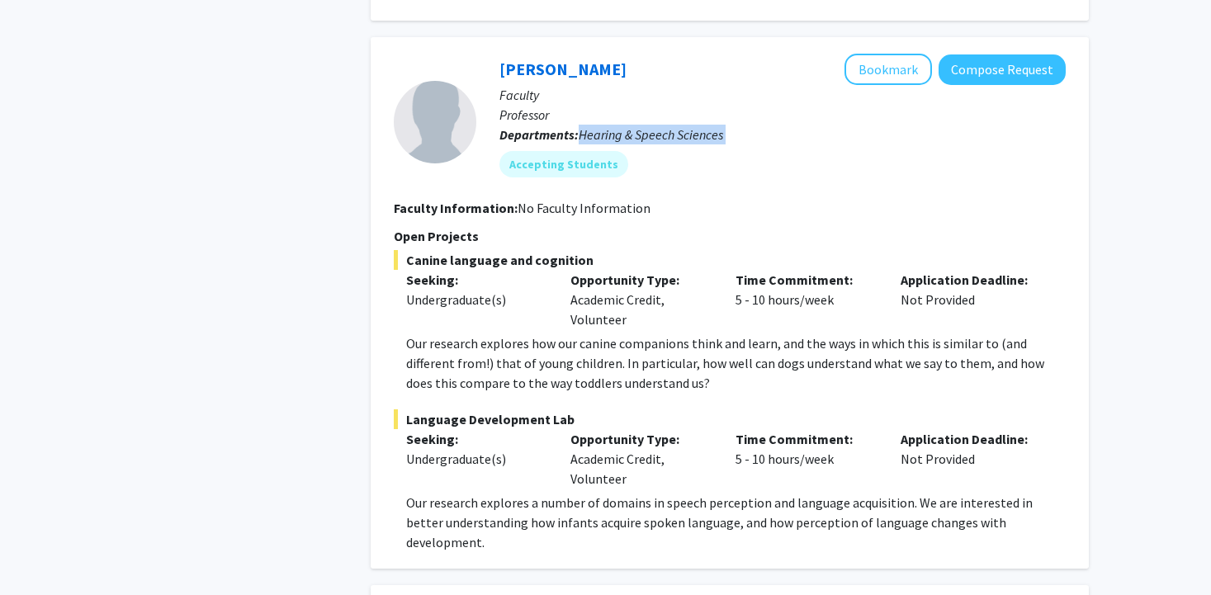
drag, startPoint x: 579, startPoint y: 114, endPoint x: 718, endPoint y: 128, distance: 140.2
click at [718, 128] on div "[PERSON_NAME] Bookmark Compose Request Faculty Professor Departments: Hearing &…" at bounding box center [770, 122] width 589 height 136
click at [522, 378] on fg-project-list "Canine language and cognition Seeking: Undergraduate(s) Opportunity Type: Acade…" at bounding box center [730, 401] width 672 height 302
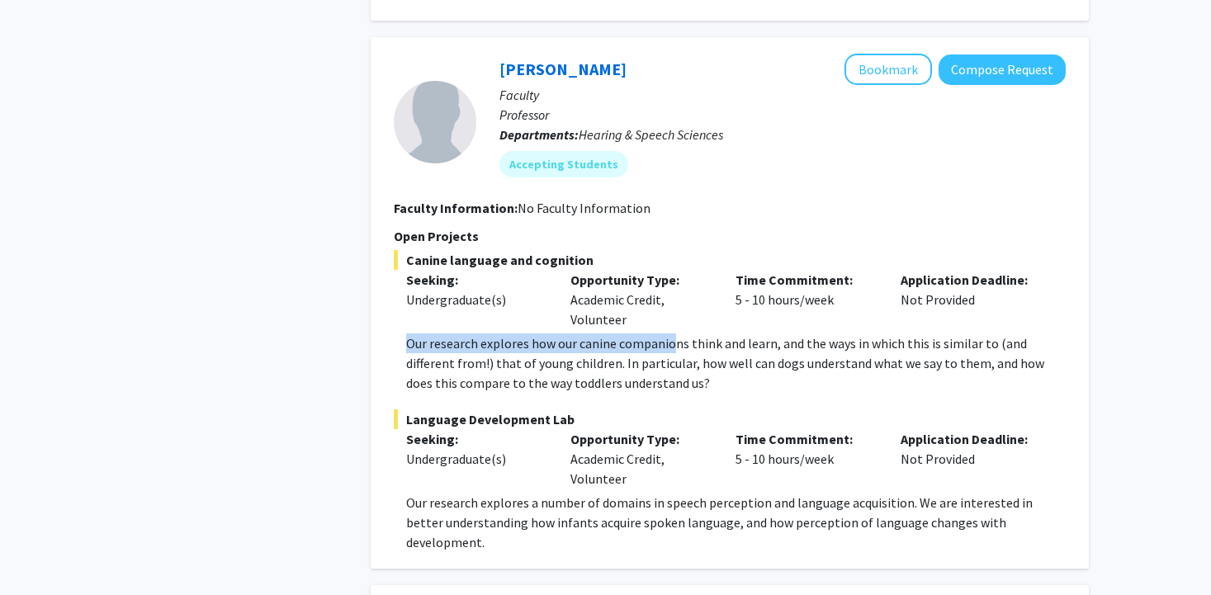
drag, startPoint x: 405, startPoint y: 320, endPoint x: 669, endPoint y: 322, distance: 263.3
click at [669, 333] on p "Our research explores how our canine companions think and learn, and the ways i…" at bounding box center [735, 362] width 659 height 59
click at [778, 333] on p "Our research explores how our canine companions think and learn, and the ways i…" at bounding box center [735, 362] width 659 height 59
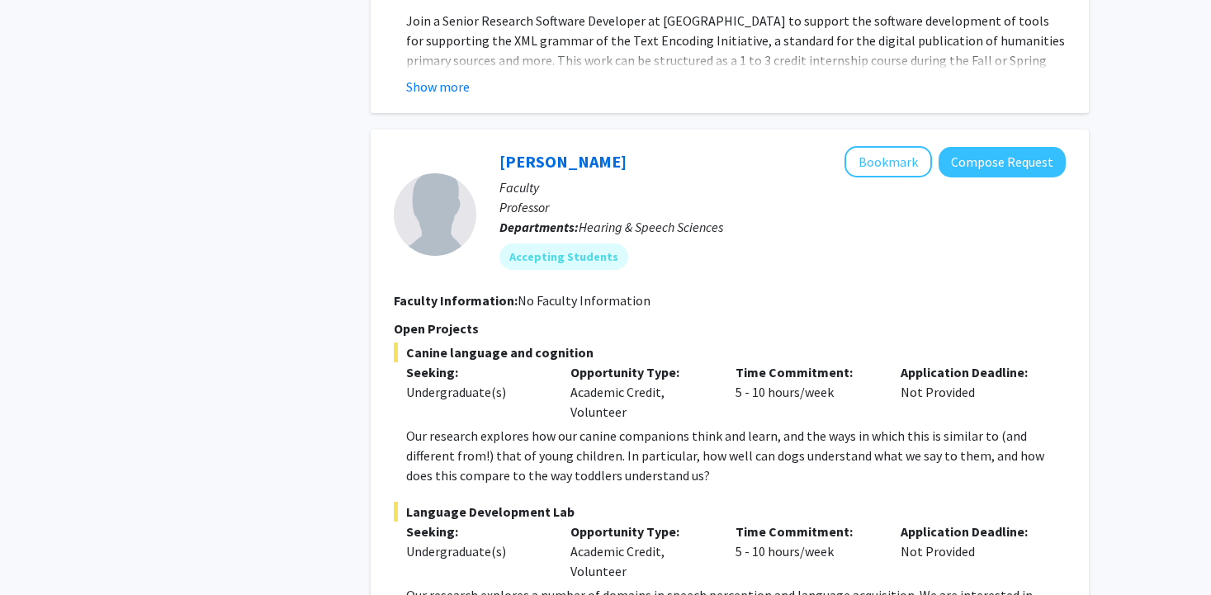
scroll to position [2697, 0]
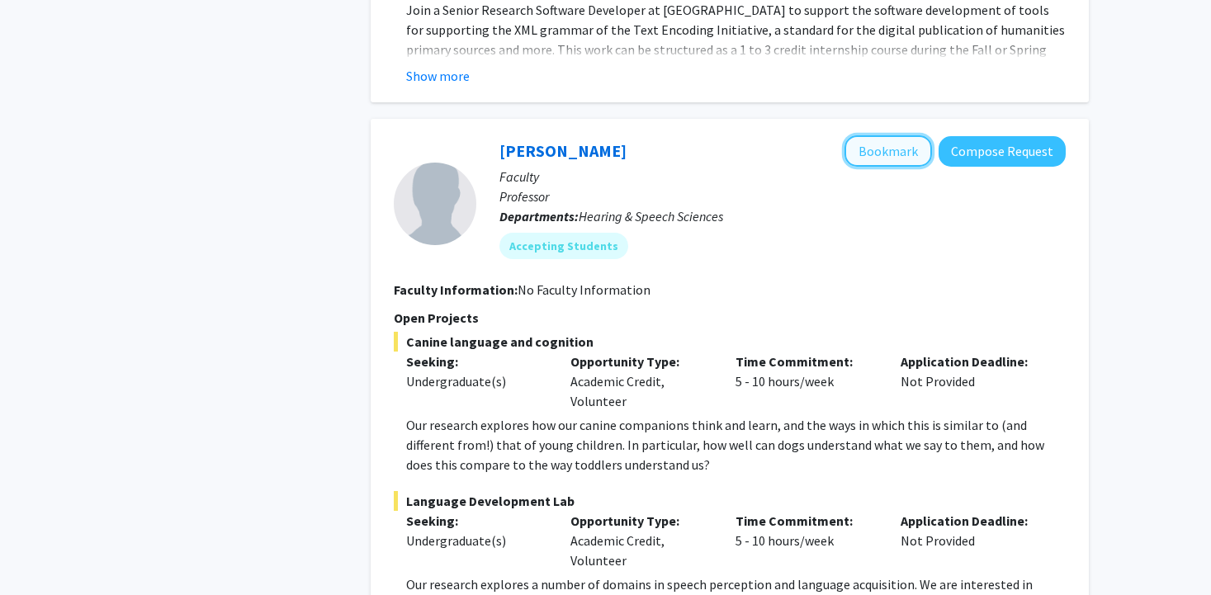
click at [869, 135] on button "Bookmark" at bounding box center [887, 150] width 87 height 31
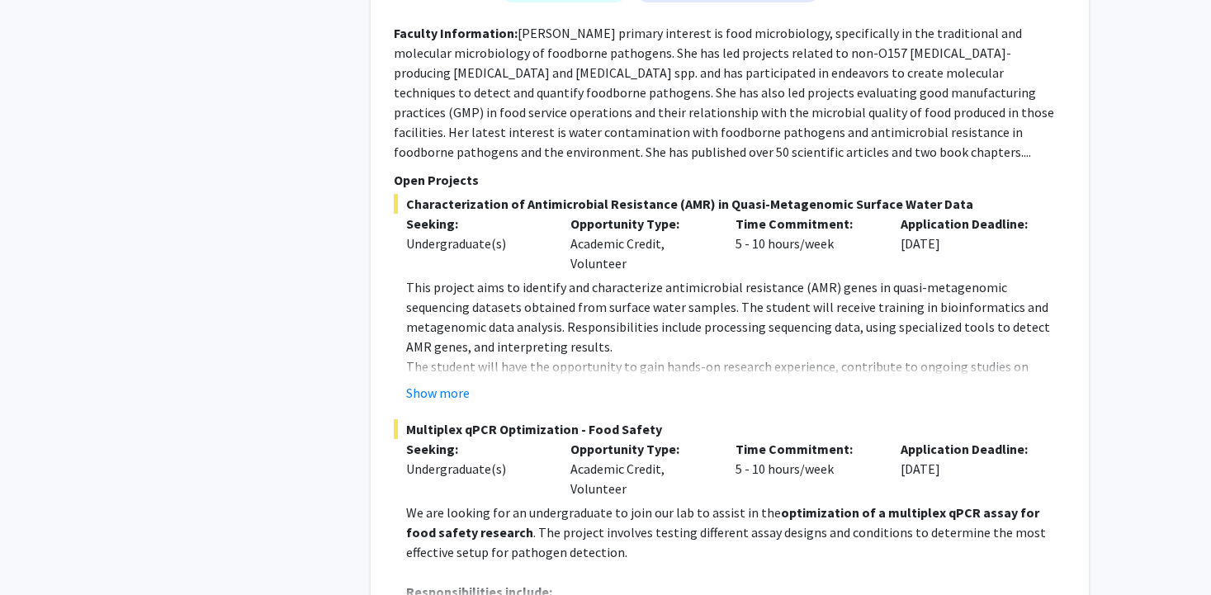
scroll to position [7173, 0]
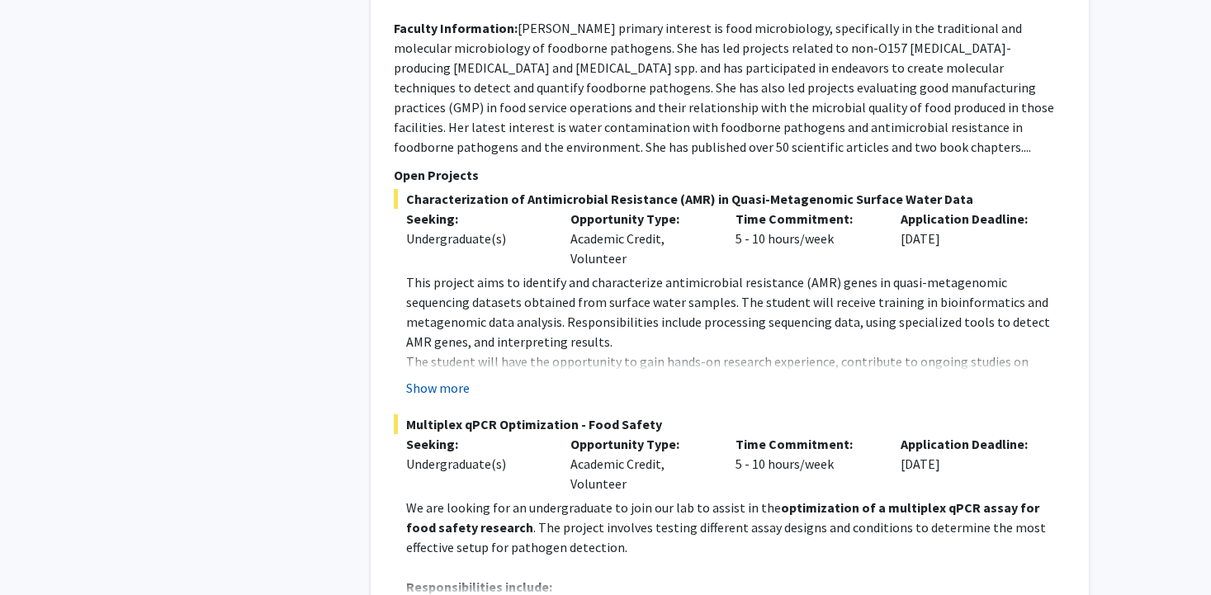
click at [461, 378] on button "Show more" at bounding box center [438, 388] width 64 height 20
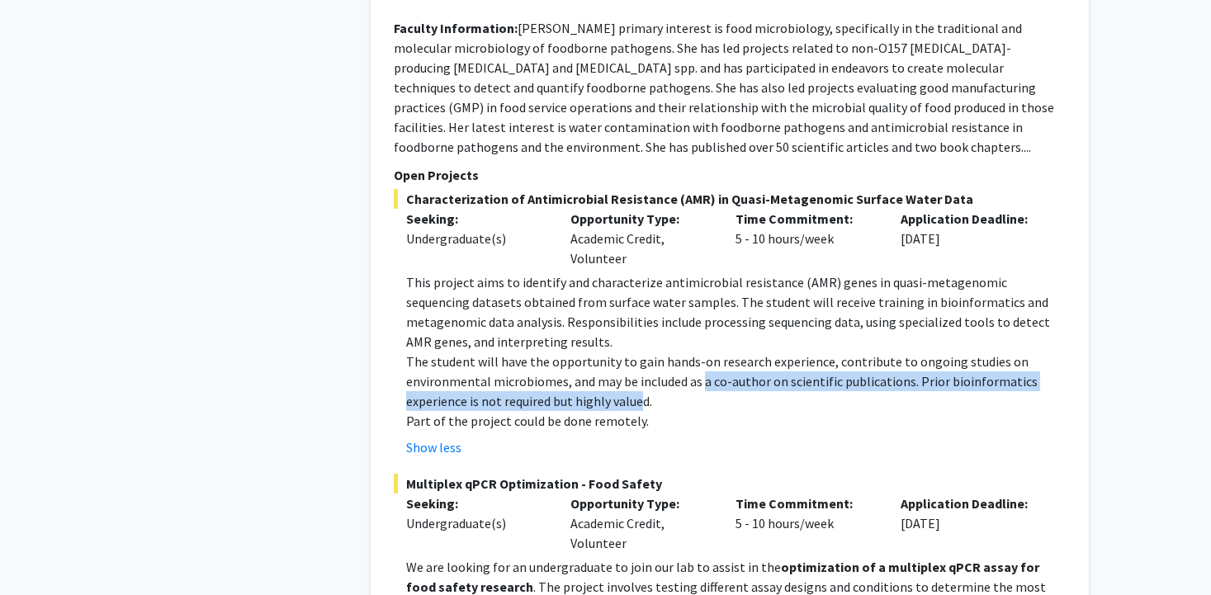
drag, startPoint x: 702, startPoint y: 307, endPoint x: 641, endPoint y: 322, distance: 62.1
click at [641, 352] on p "The student will have the opportunity to gain hands-on research experience, con…" at bounding box center [735, 381] width 659 height 59
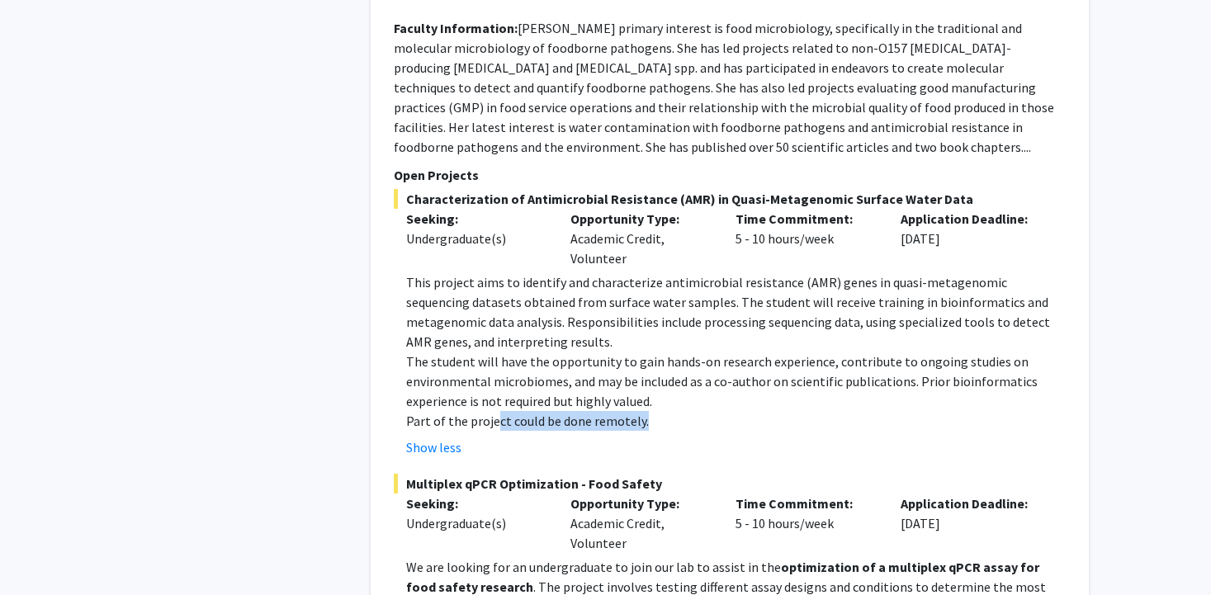
drag, startPoint x: 494, startPoint y: 347, endPoint x: 645, endPoint y: 335, distance: 150.7
click at [645, 411] on p "Part of the project could be done remotely." at bounding box center [735, 421] width 659 height 20
click at [683, 411] on p "Part of the project could be done remotely." at bounding box center [735, 421] width 659 height 20
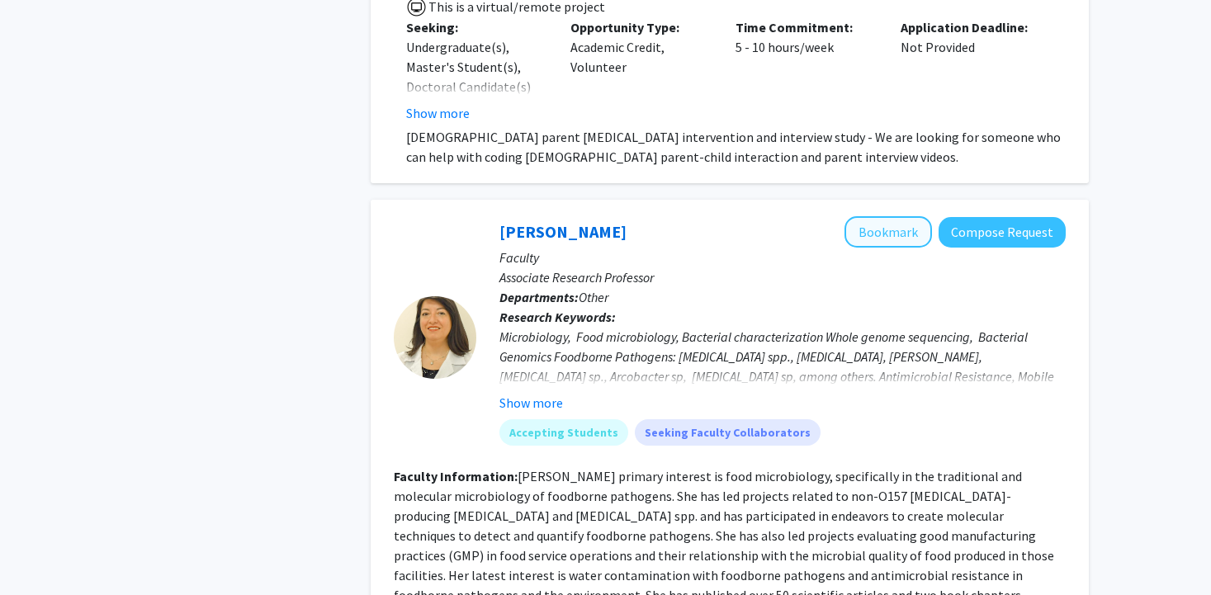
scroll to position [6719, 0]
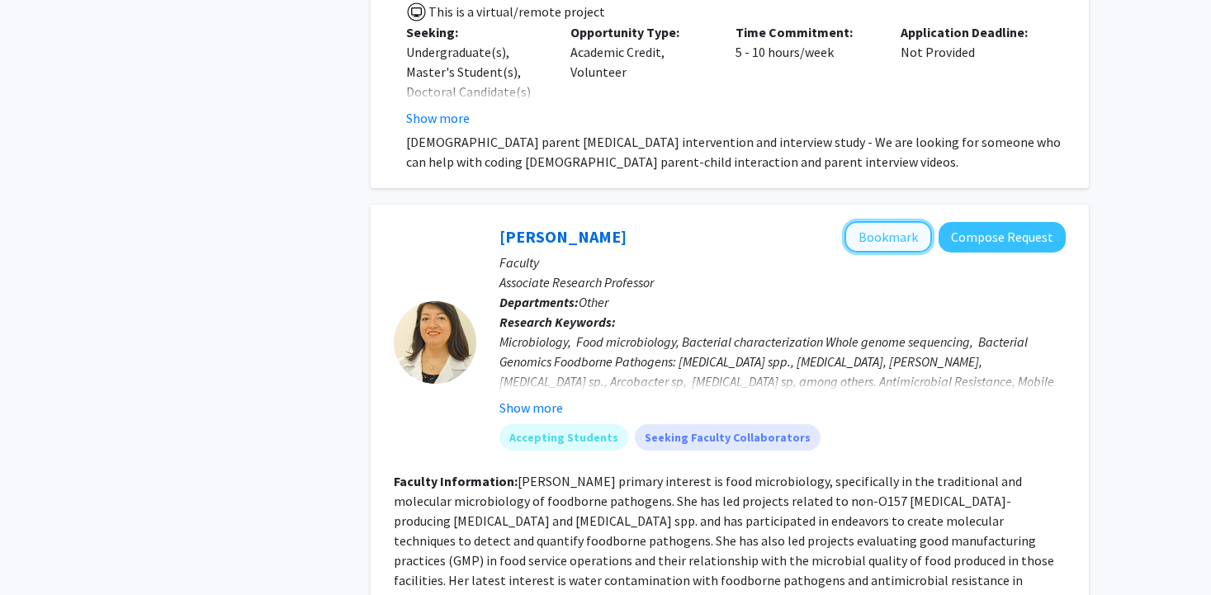
click at [885, 221] on button "Bookmark" at bounding box center [887, 236] width 87 height 31
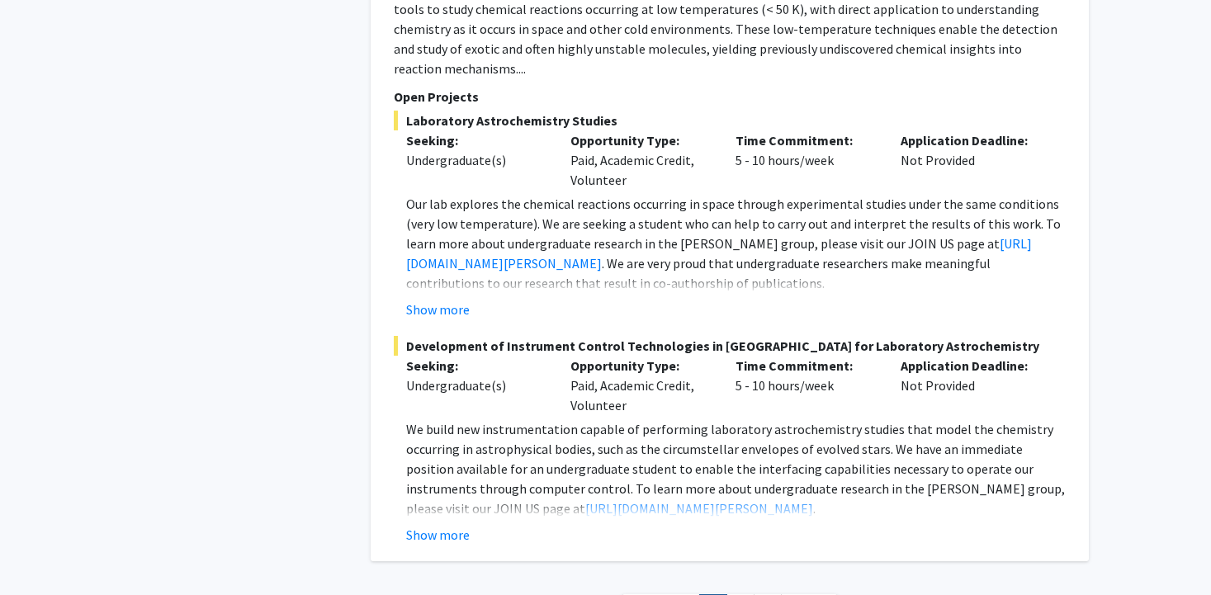
scroll to position [8199, 0]
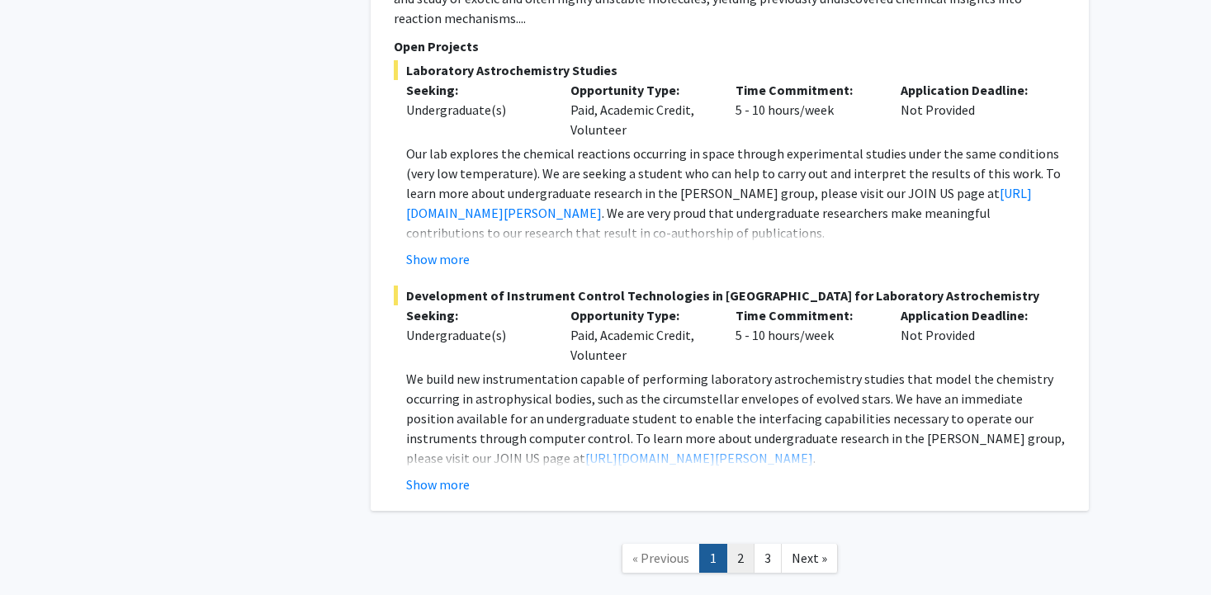
click at [740, 544] on link "2" at bounding box center [740, 558] width 28 height 29
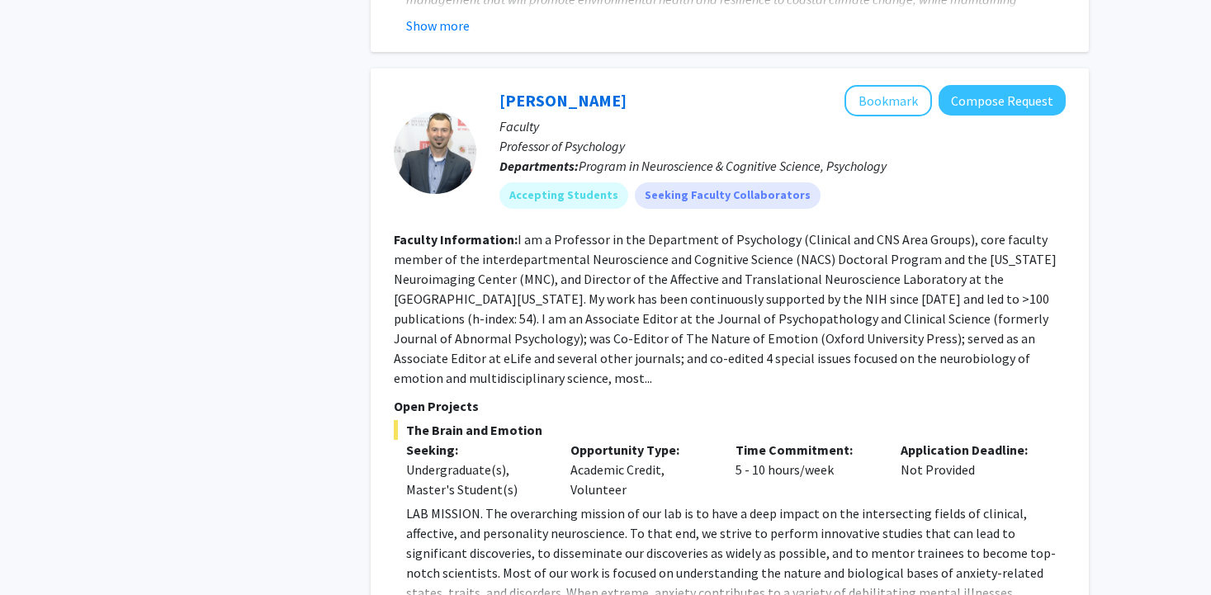
scroll to position [5782, 0]
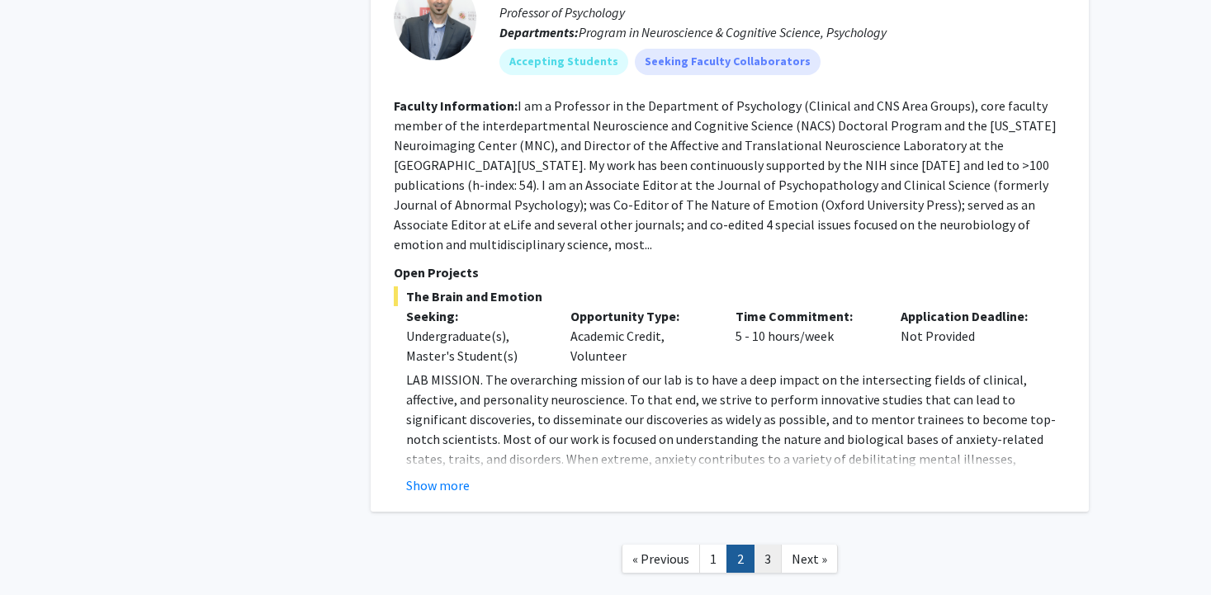
click at [767, 545] on link "3" at bounding box center [768, 559] width 28 height 29
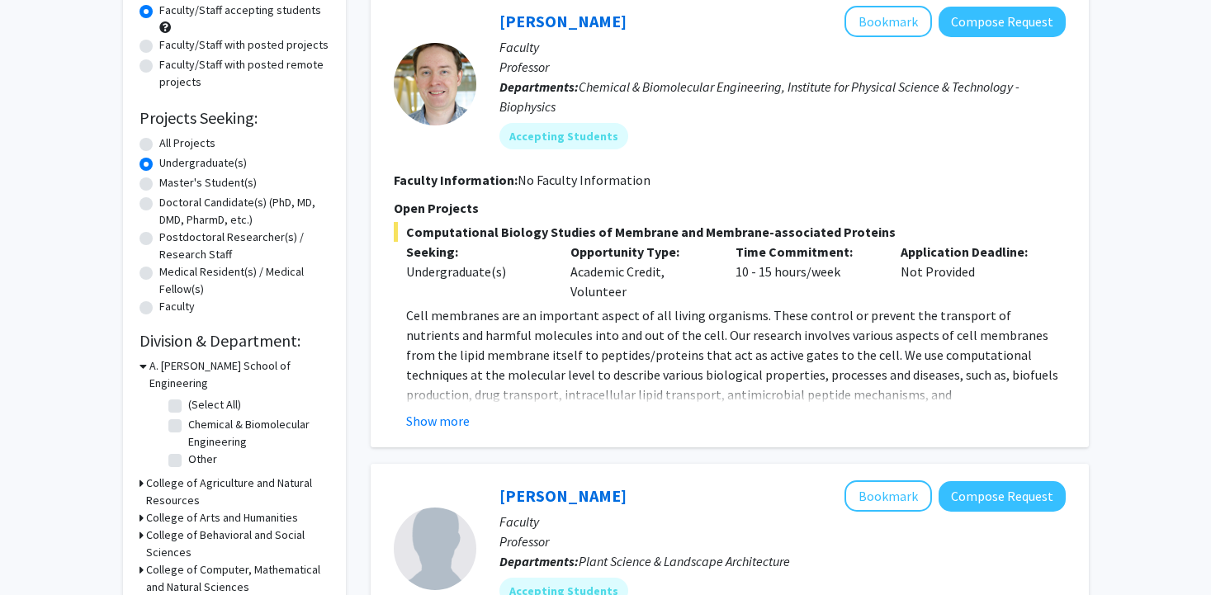
scroll to position [179, 0]
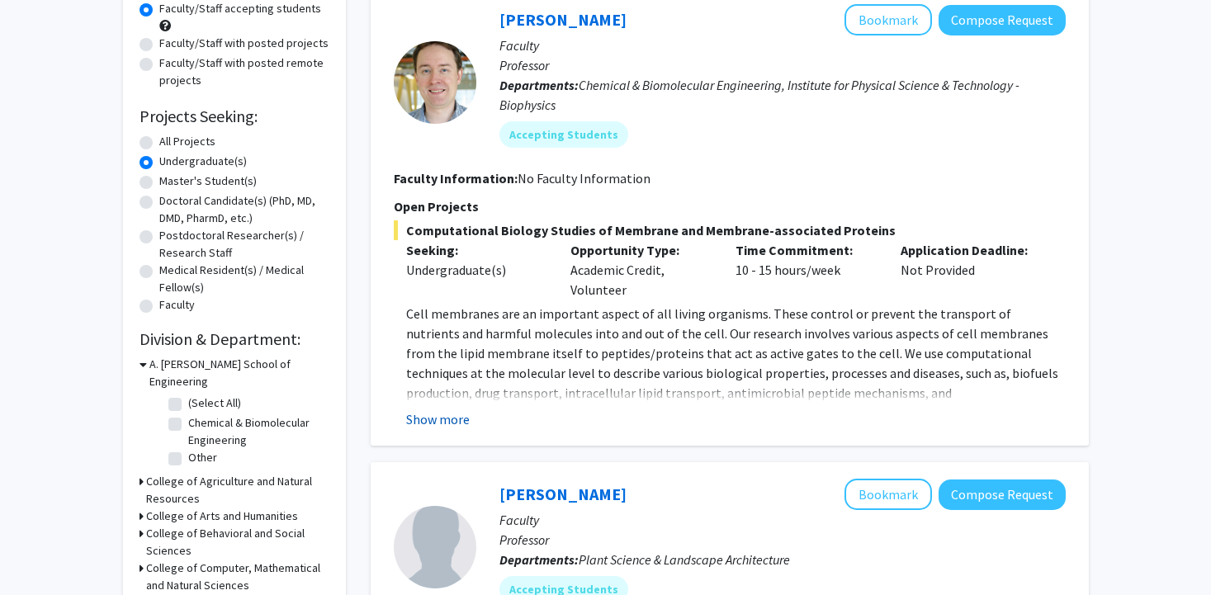
click at [447, 417] on button "Show more" at bounding box center [438, 419] width 64 height 20
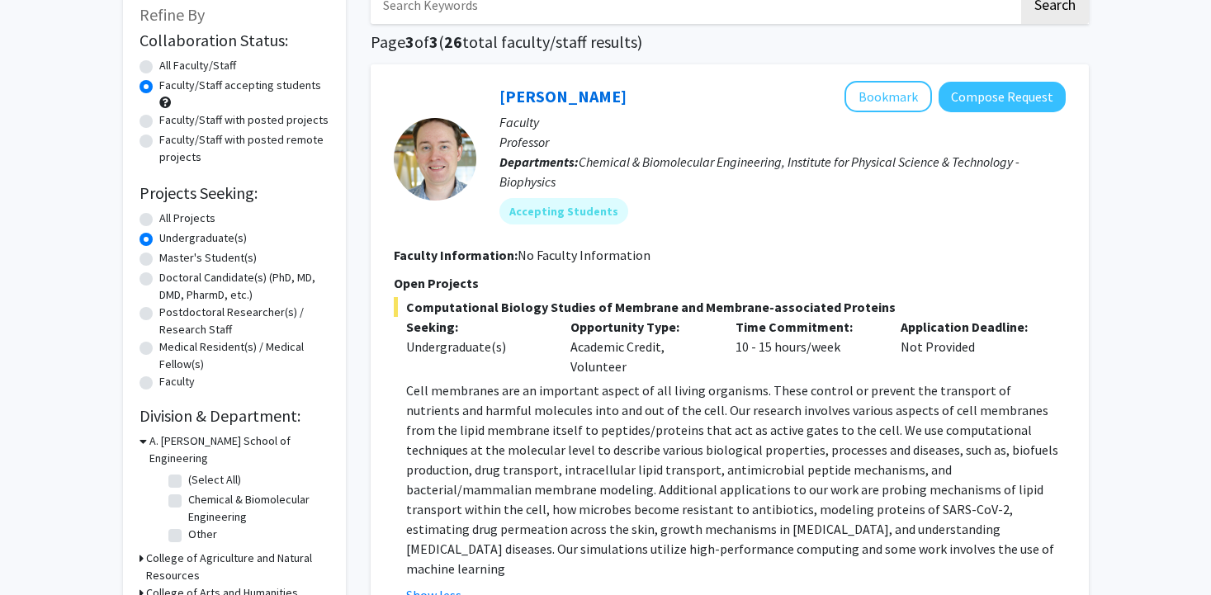
scroll to position [83, 0]
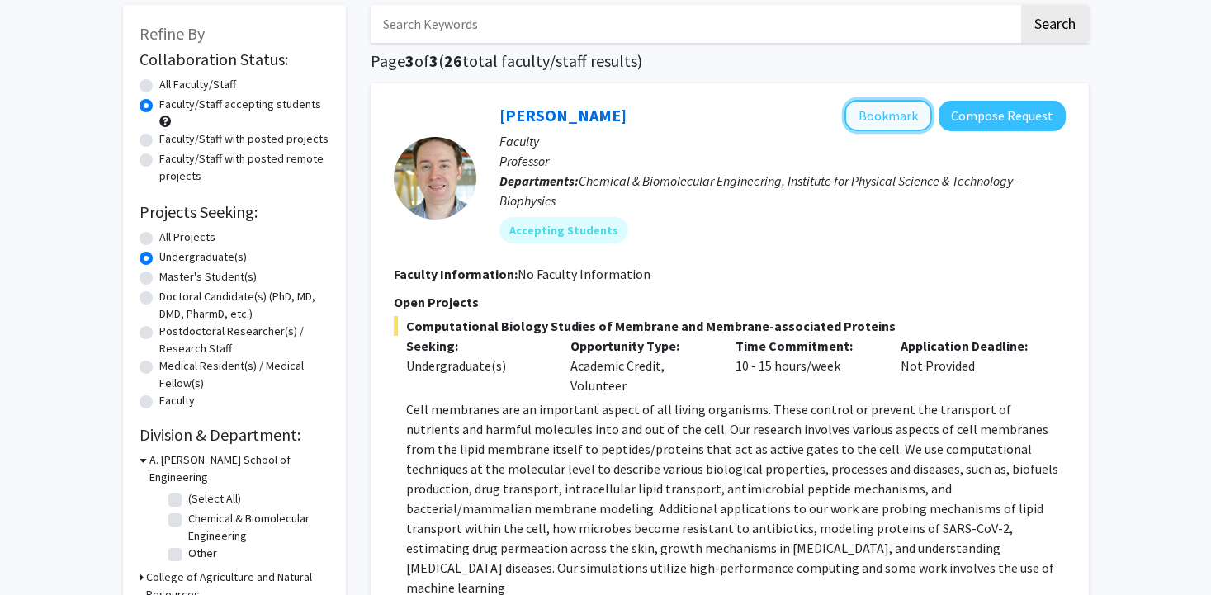
click at [874, 116] on button "Bookmark" at bounding box center [887, 115] width 87 height 31
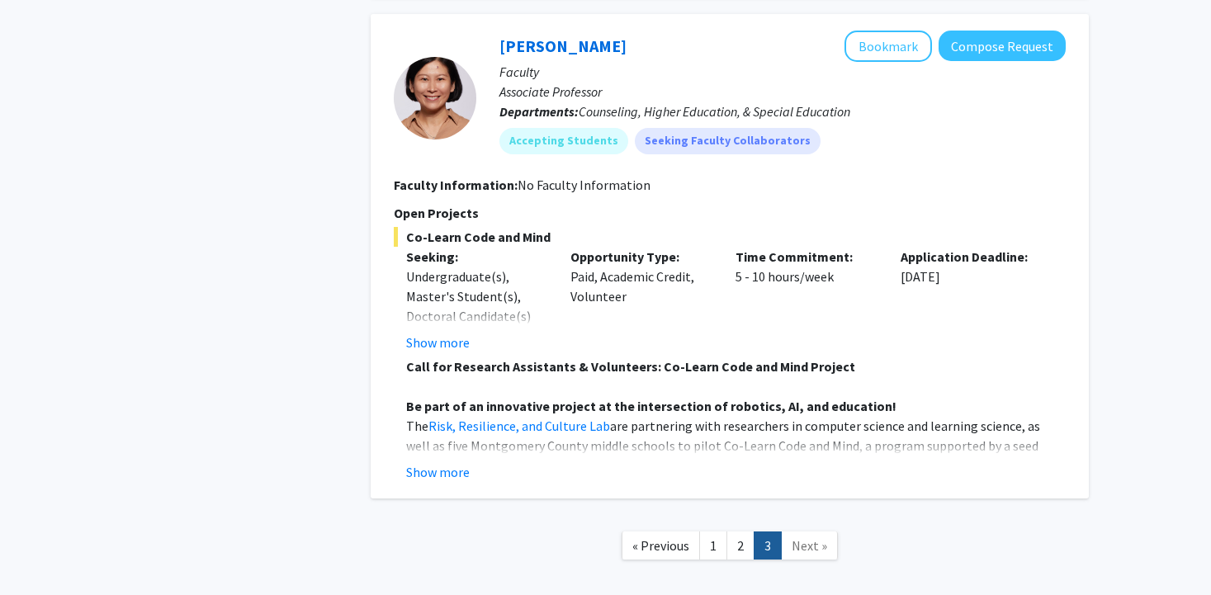
scroll to position [2688, 0]
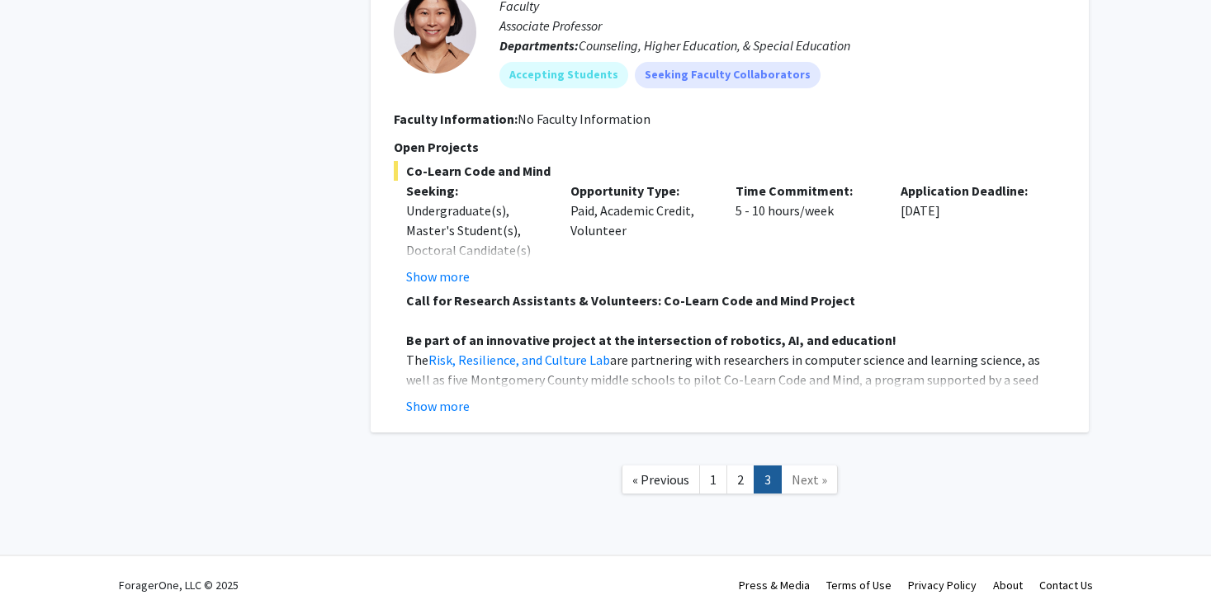
click at [805, 471] on span "Next »" at bounding box center [809, 479] width 35 height 17
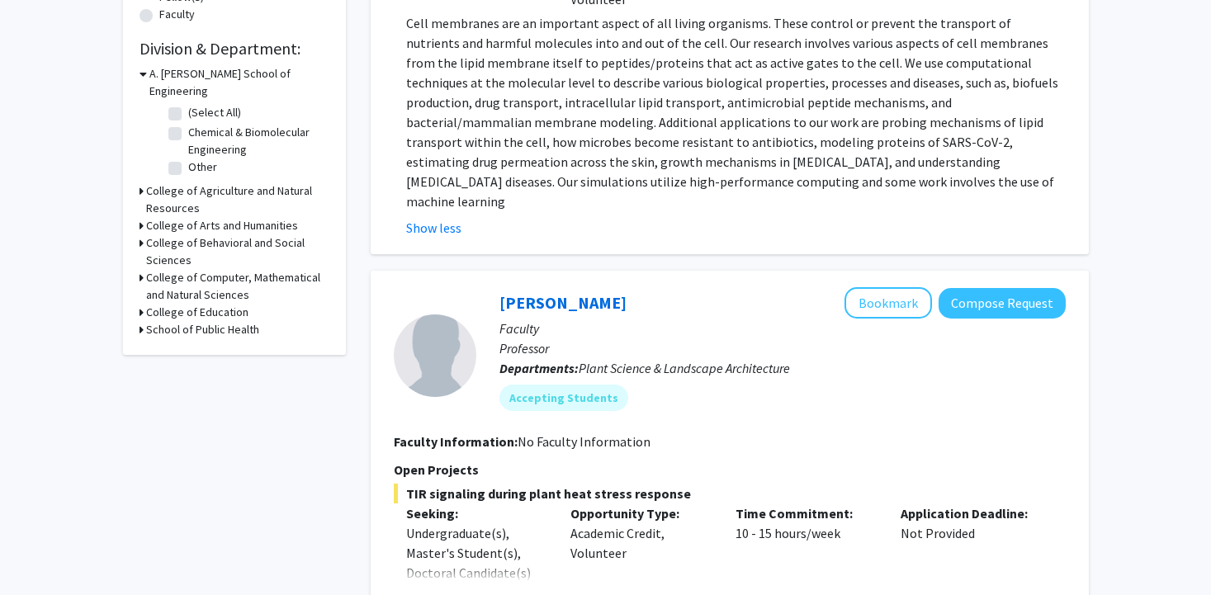
scroll to position [0, 0]
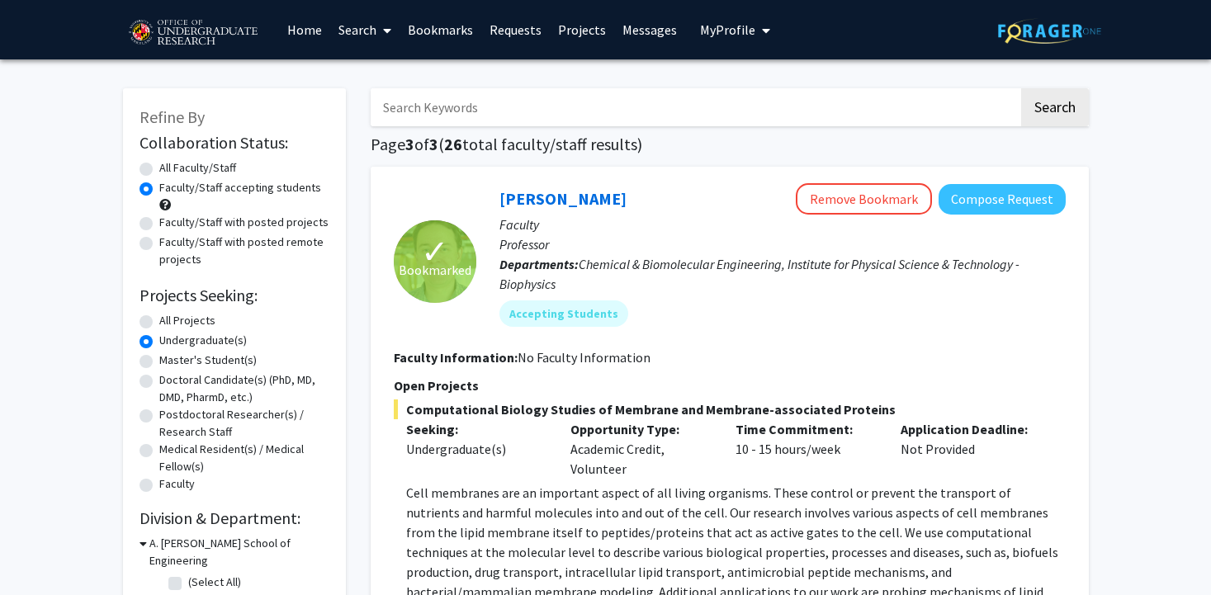
click at [722, 20] on button "My Profile" at bounding box center [735, 29] width 80 height 59
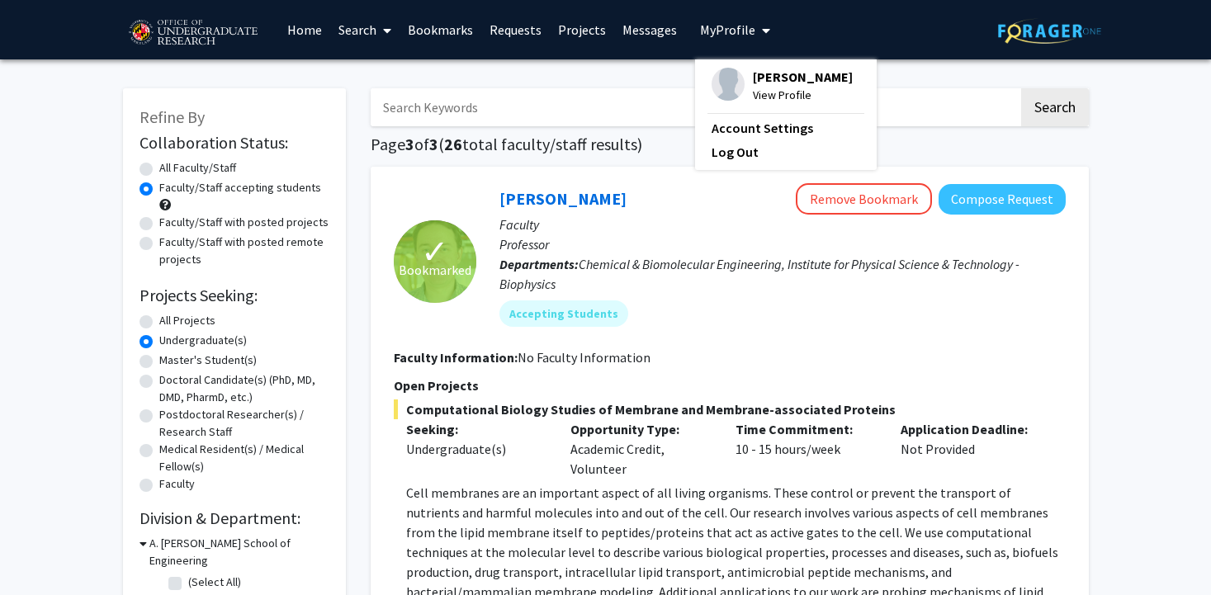
click at [570, 29] on link "Projects" at bounding box center [582, 30] width 64 height 58
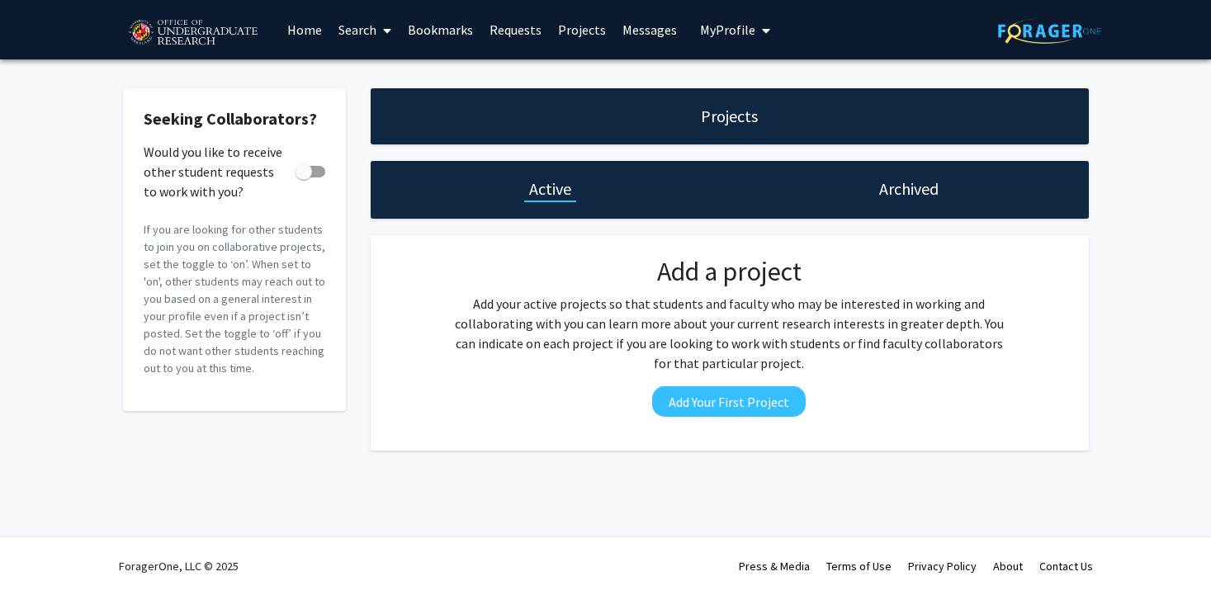
click at [893, 199] on h1 "Archived" at bounding box center [908, 188] width 59 height 23
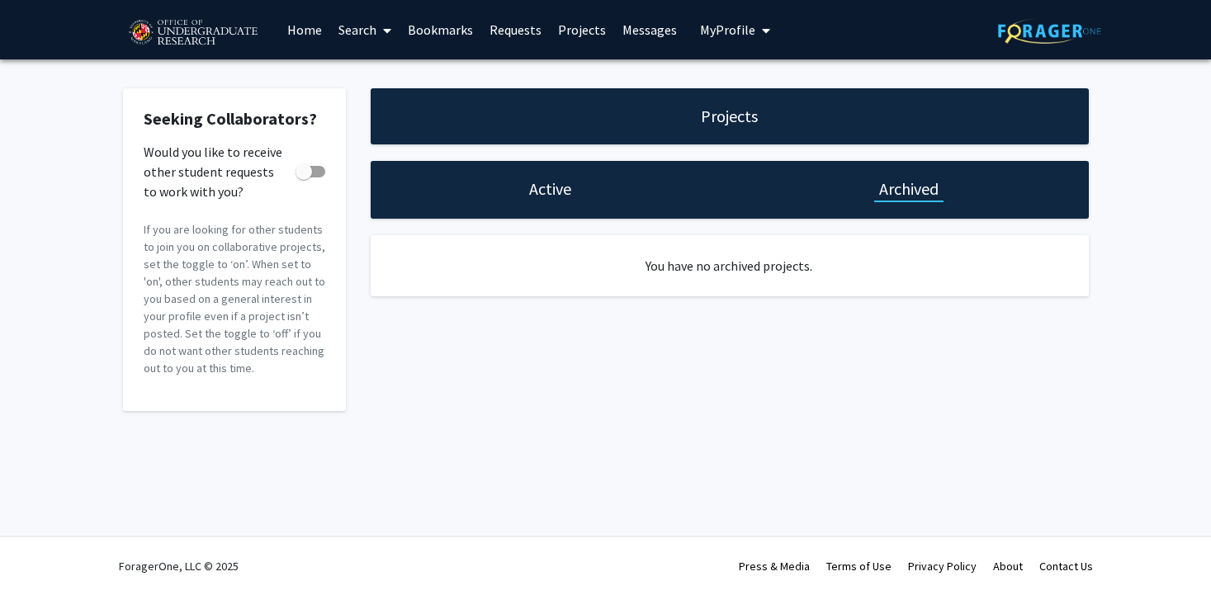
click at [560, 190] on h1 "Active" at bounding box center [550, 188] width 42 height 23
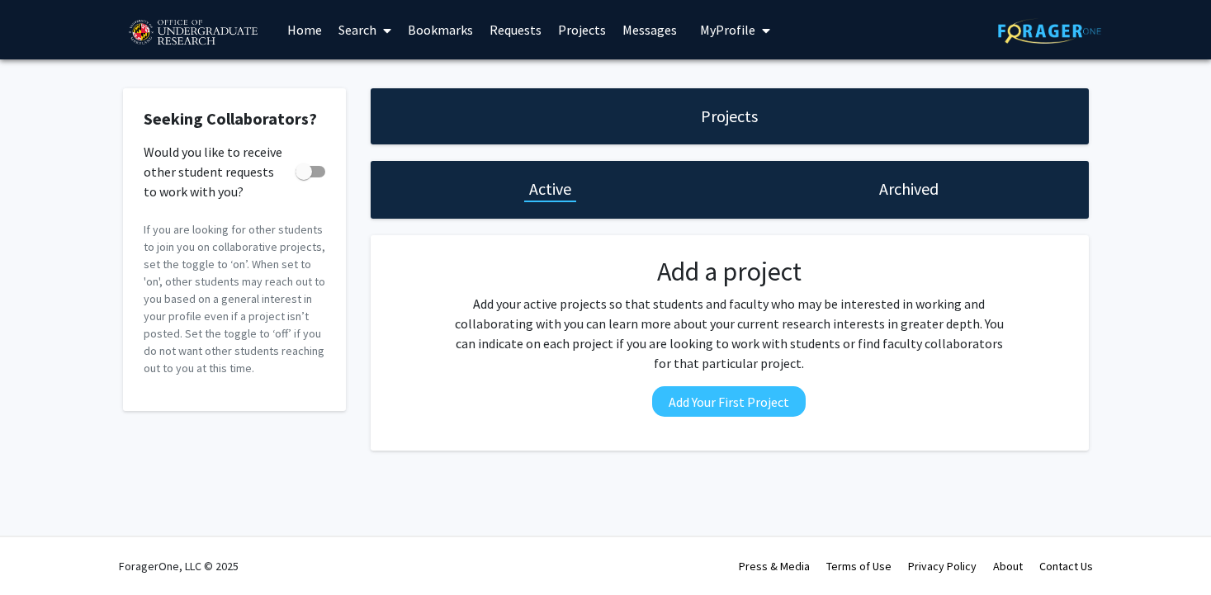
click at [447, 30] on link "Bookmarks" at bounding box center [440, 30] width 82 height 58
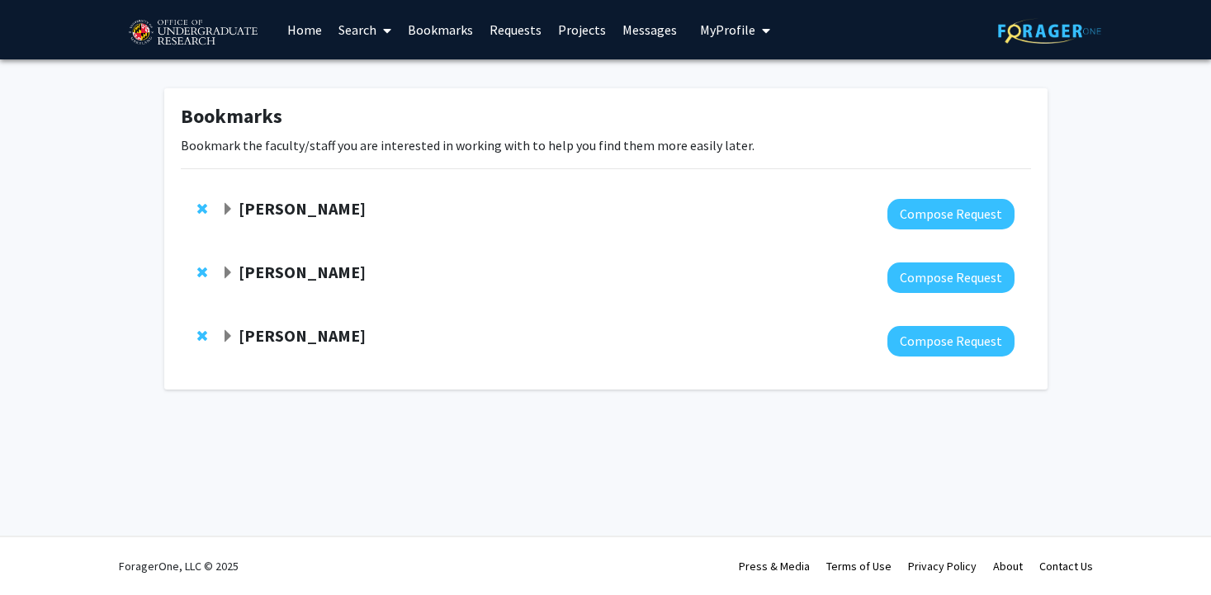
click at [295, 332] on strong "[PERSON_NAME]" at bounding box center [302, 335] width 127 height 21
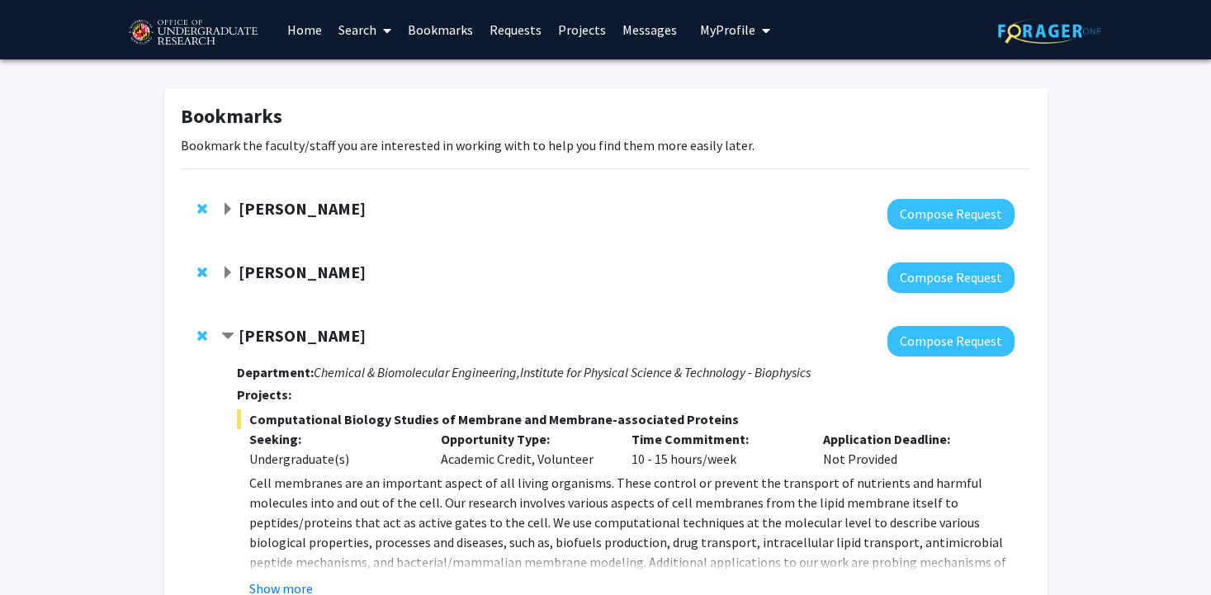
scroll to position [154, 0]
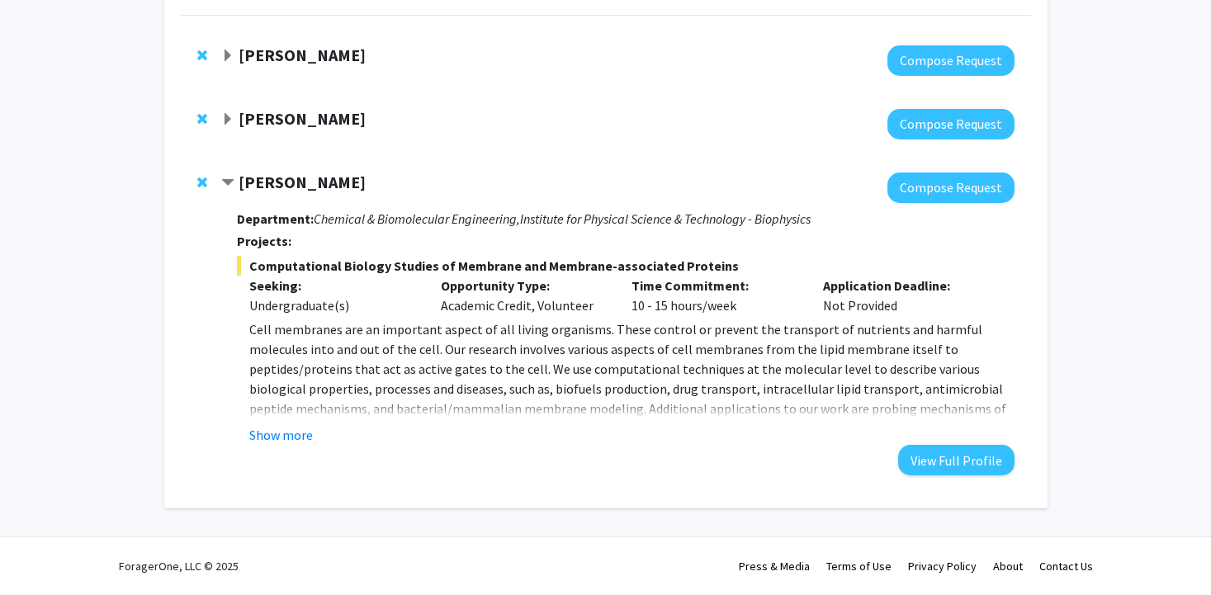
click at [295, 185] on strong "[PERSON_NAME]" at bounding box center [302, 182] width 127 height 21
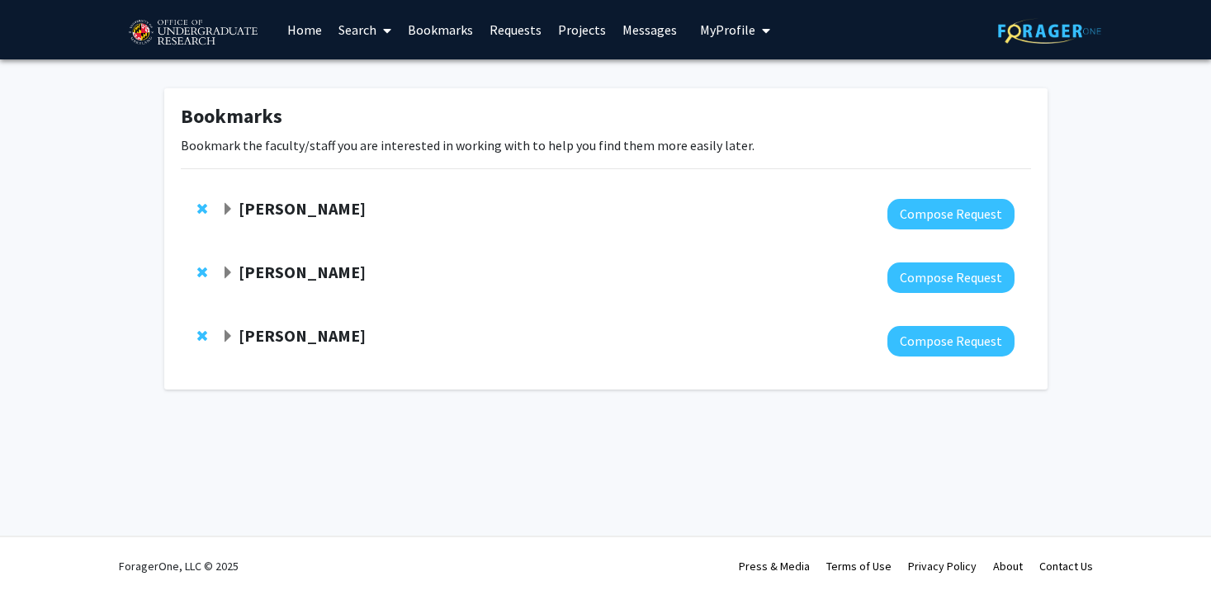
click at [292, 208] on strong "[PERSON_NAME]" at bounding box center [302, 208] width 127 height 21
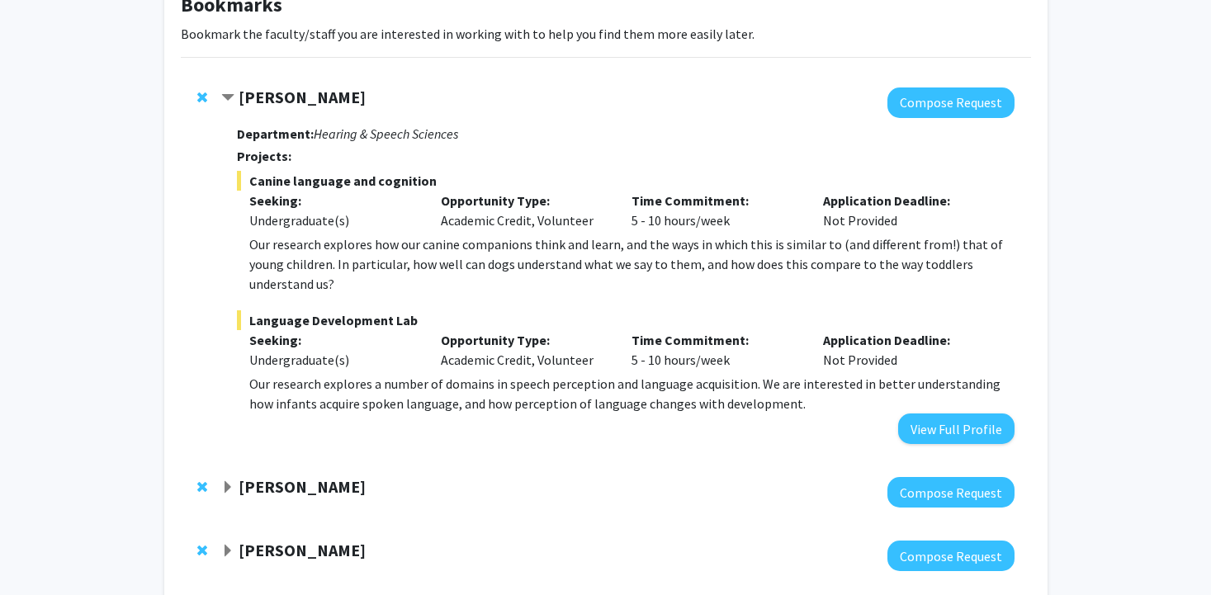
scroll to position [116, 0]
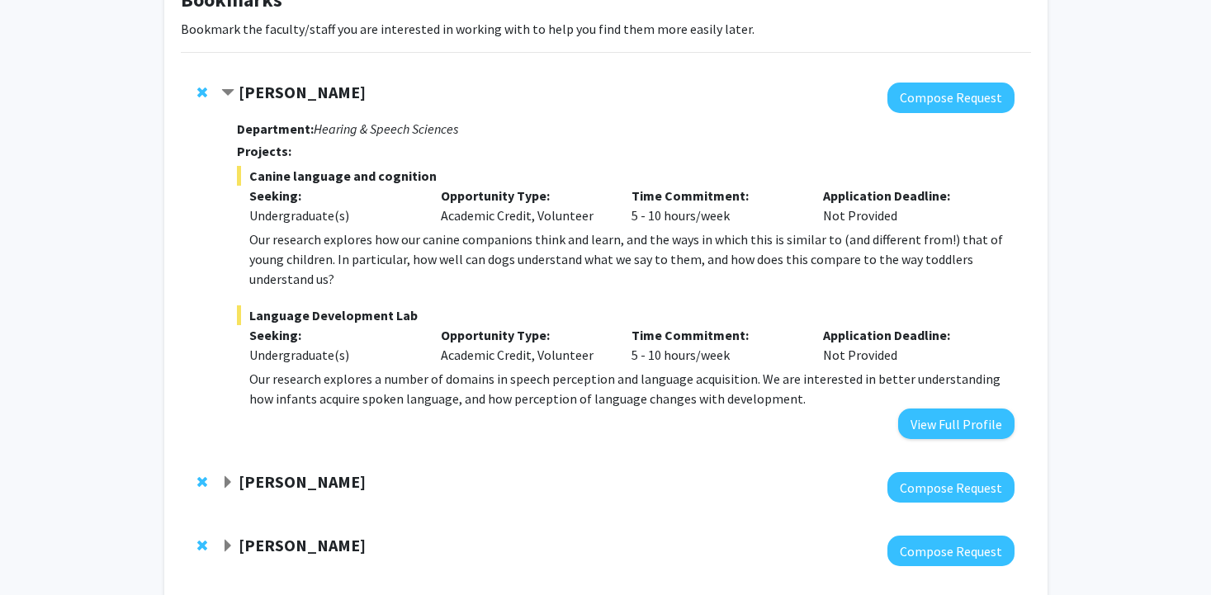
click at [319, 93] on strong "[PERSON_NAME]" at bounding box center [302, 92] width 127 height 21
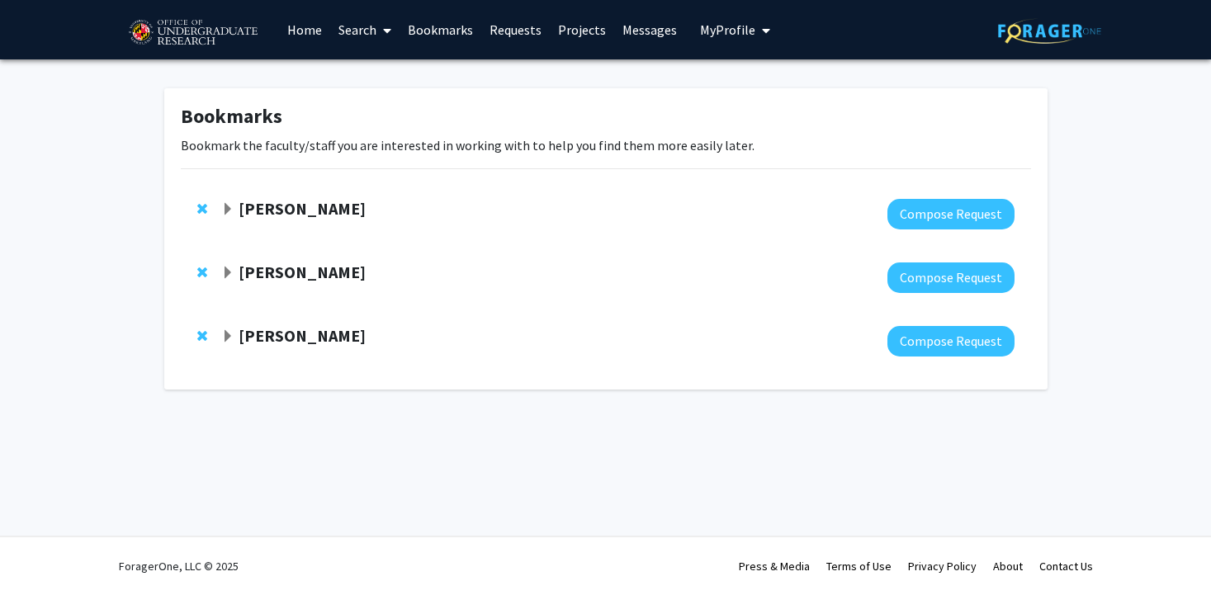
click at [296, 261] on div "[PERSON_NAME] Compose Request" at bounding box center [606, 278] width 850 height 64
click at [296, 270] on strong "[PERSON_NAME]" at bounding box center [302, 272] width 127 height 21
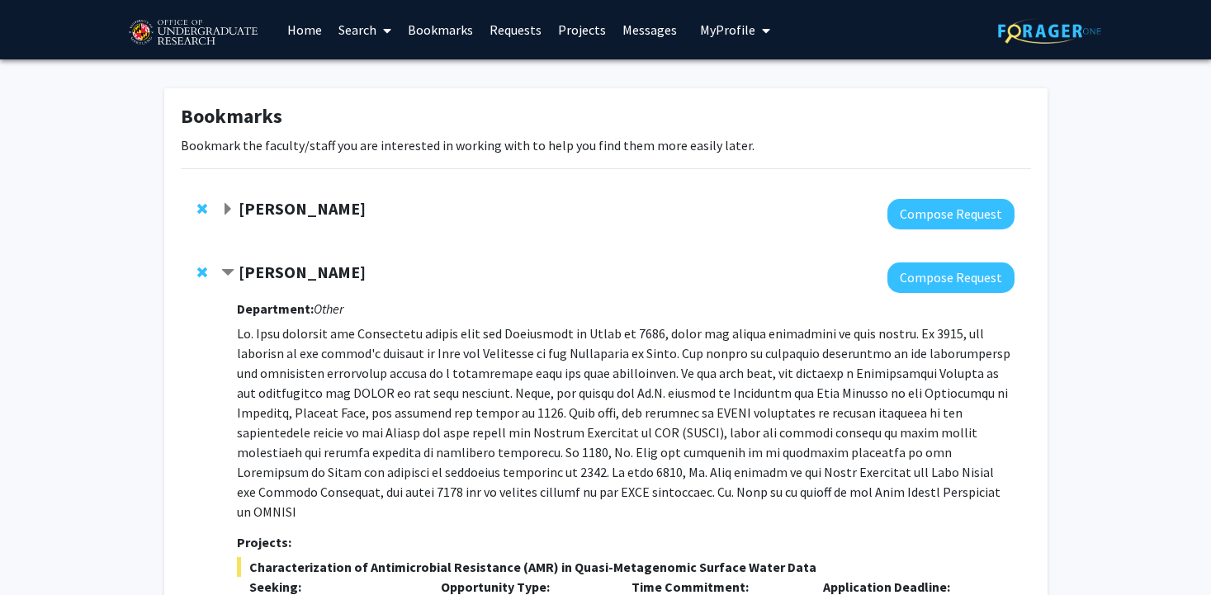
click at [300, 31] on link "Home" at bounding box center [304, 30] width 51 height 58
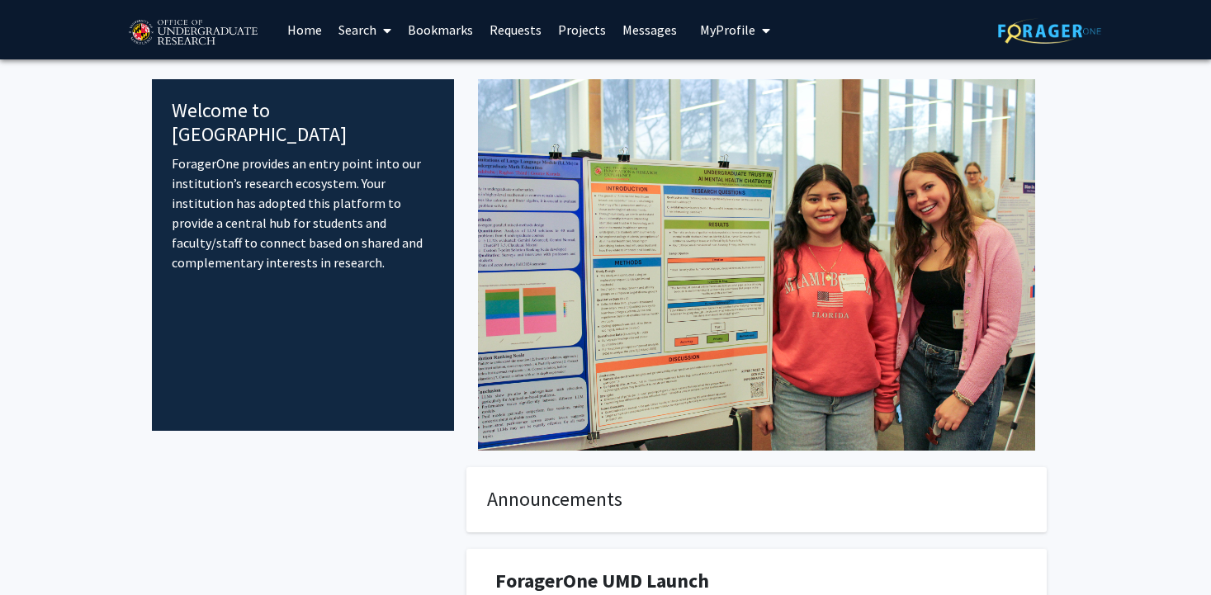
click at [603, 177] on div at bounding box center [756, 264] width 605 height 371
